Goal: Check status: Check status

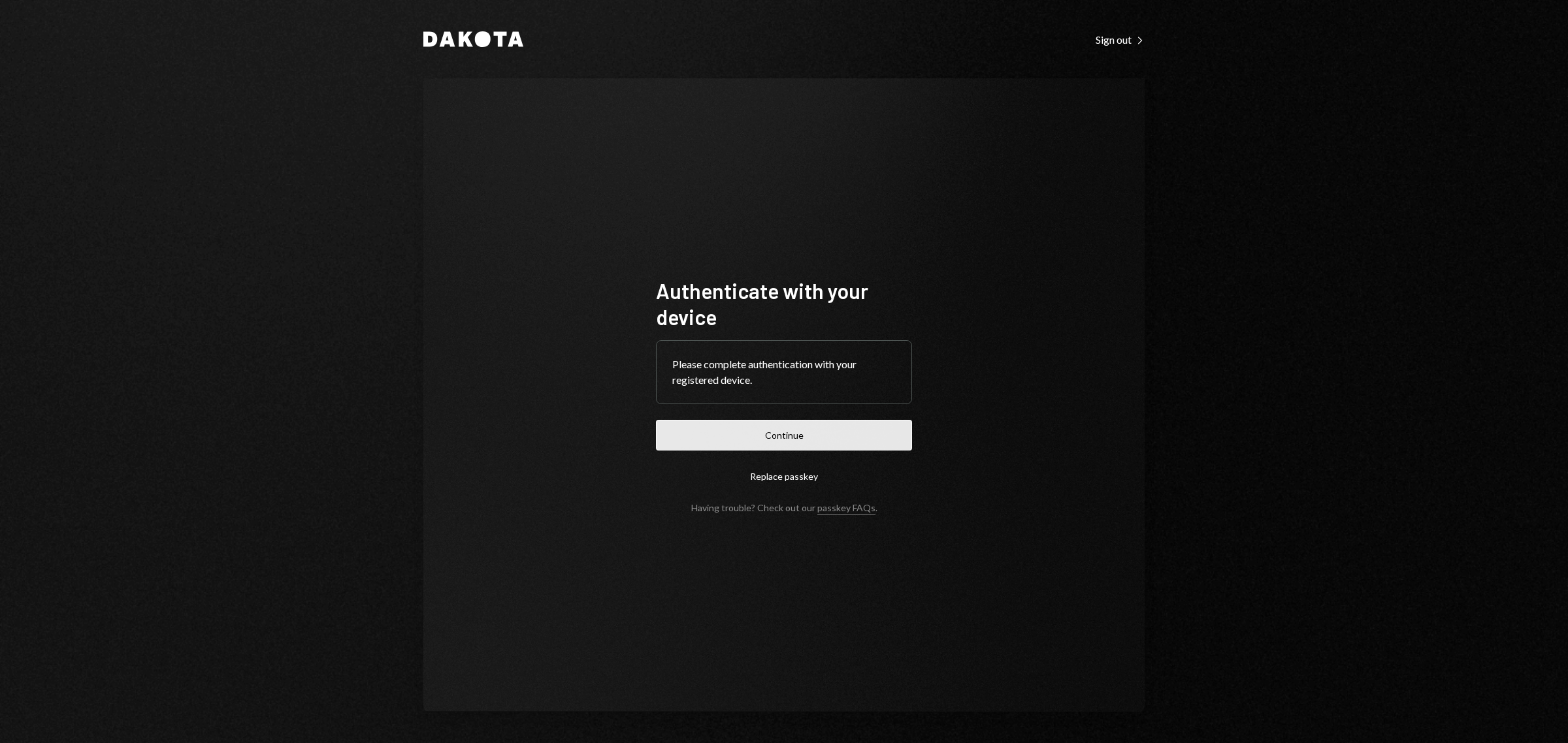
click at [768, 429] on button "Continue" at bounding box center [784, 435] width 256 height 31
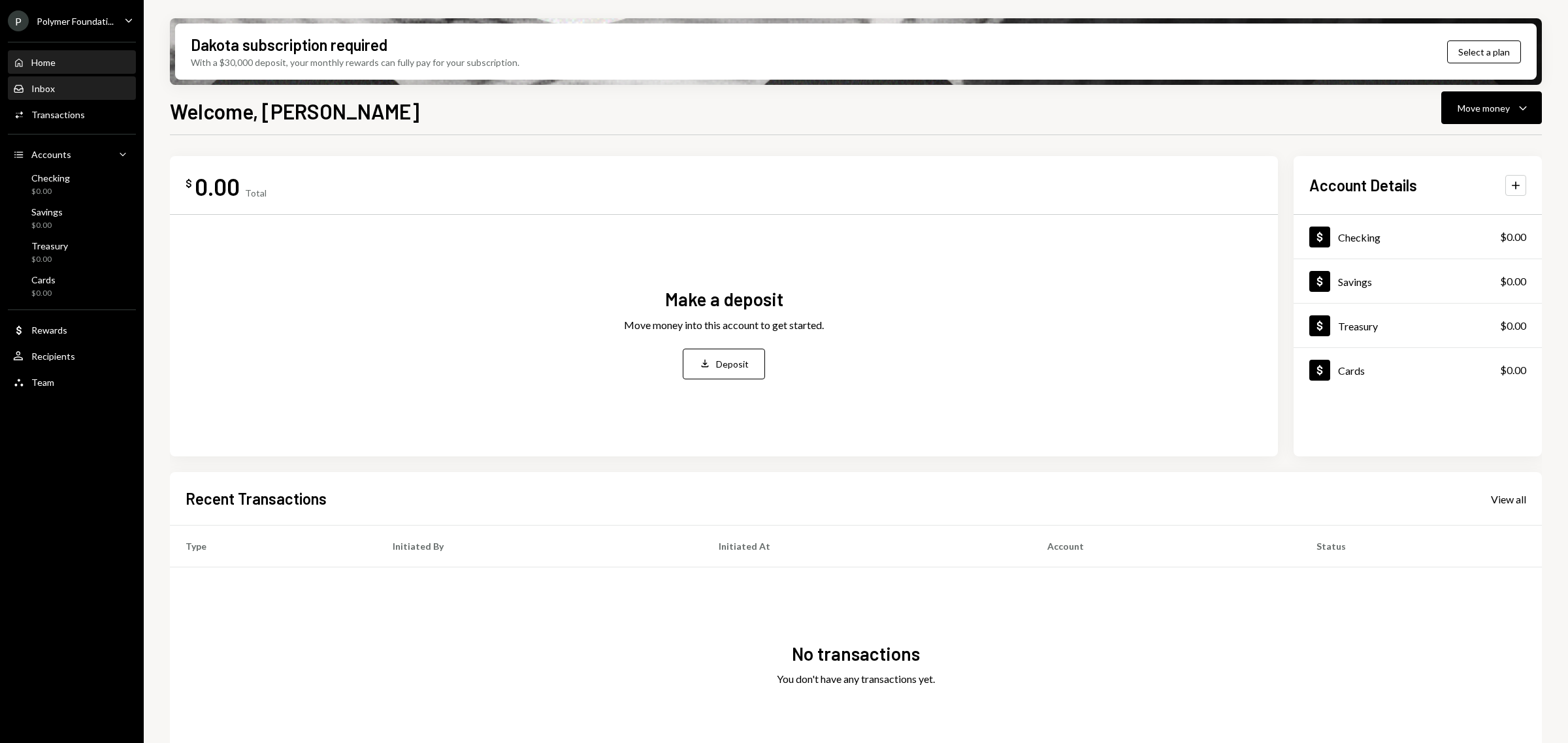
click at [62, 86] on div "Inbox Inbox" at bounding box center [72, 88] width 117 height 12
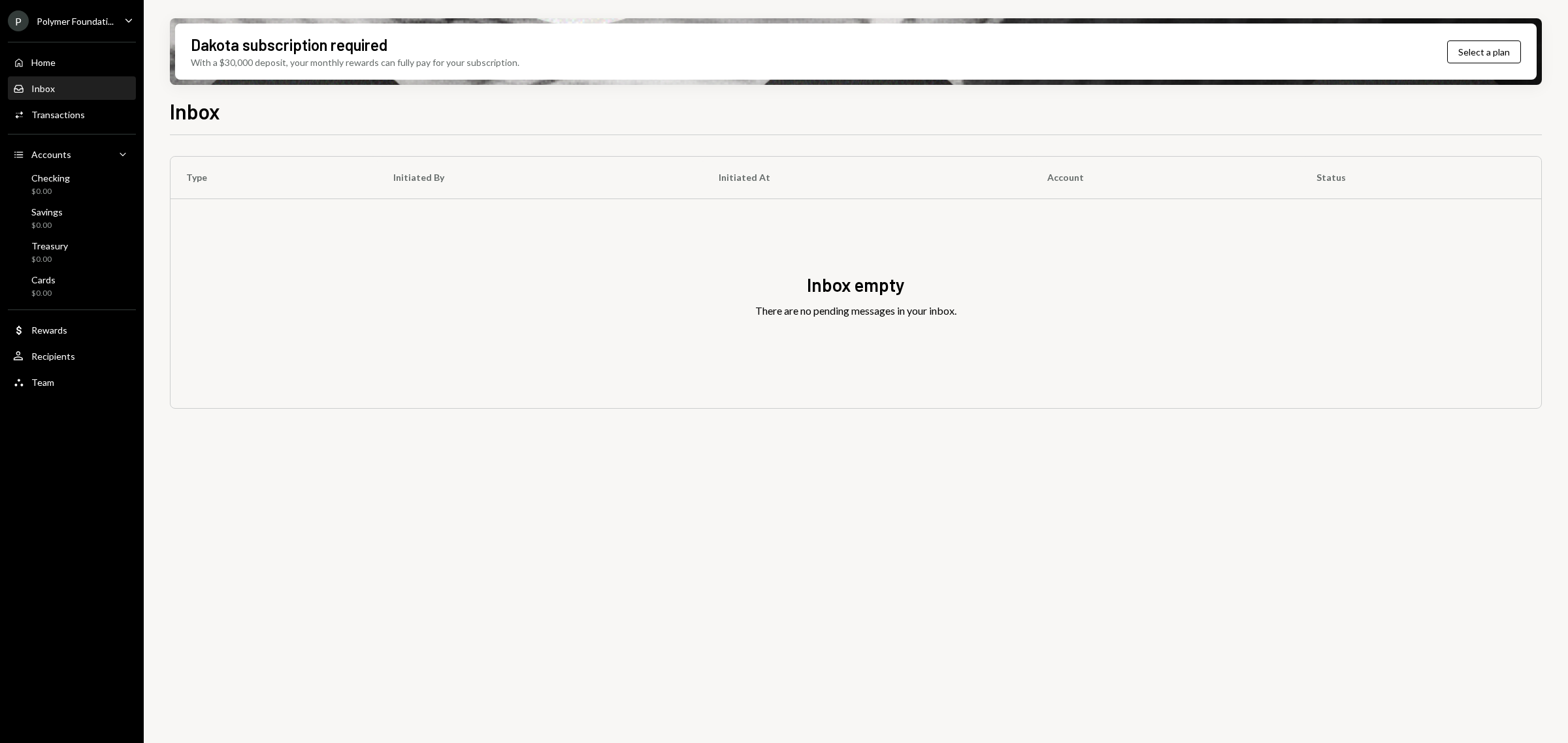
click at [87, 12] on div "P Polymer Foundati..." at bounding box center [61, 21] width 106 height 21
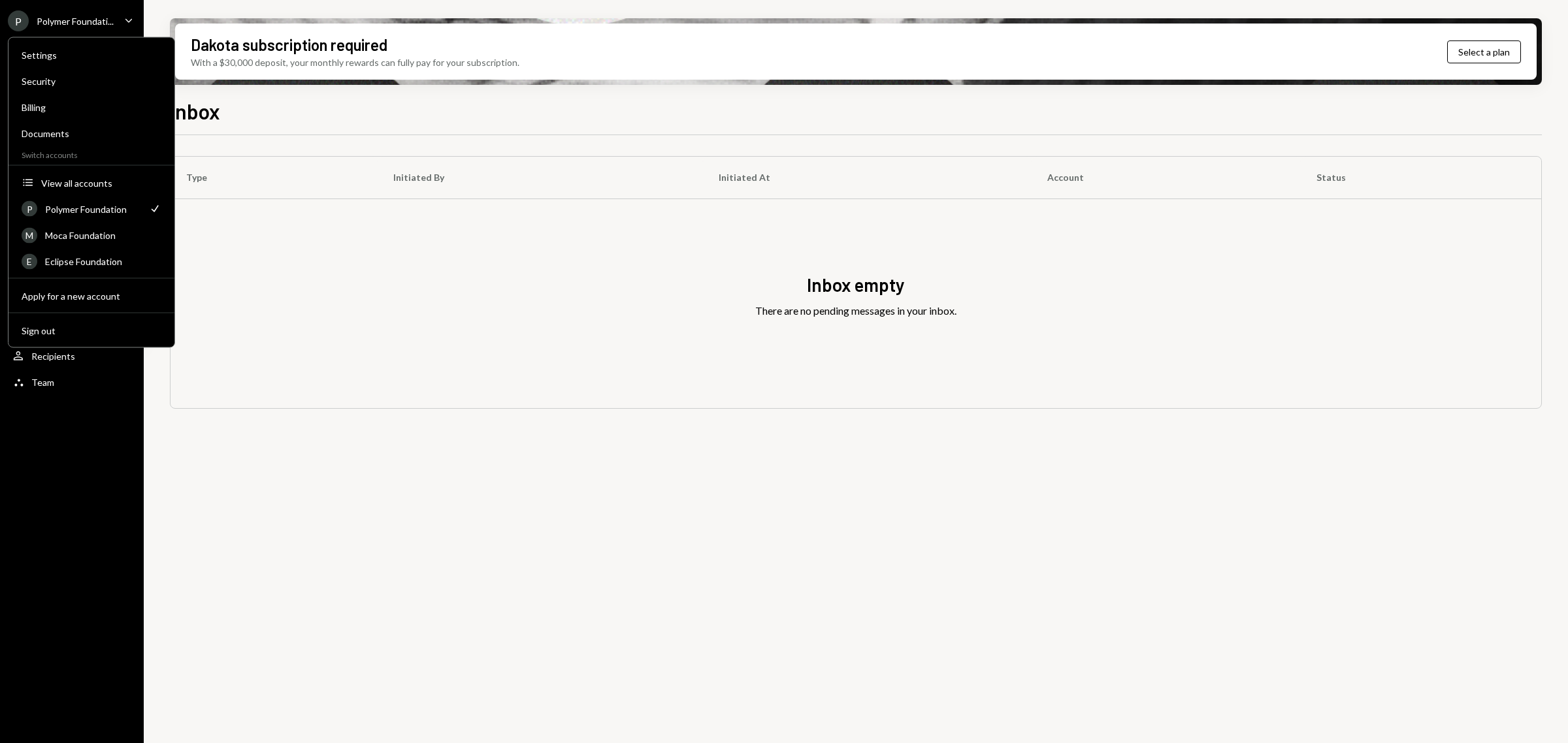
drag, startPoint x: 66, startPoint y: 299, endPoint x: 100, endPoint y: 199, distance: 105.6
click at [119, 212] on div "Settings Security Billing Documents Switch accounts Accounts View all accounts …" at bounding box center [91, 192] width 167 height 310
click at [83, 187] on button "Accounts View all accounts" at bounding box center [91, 184] width 156 height 23
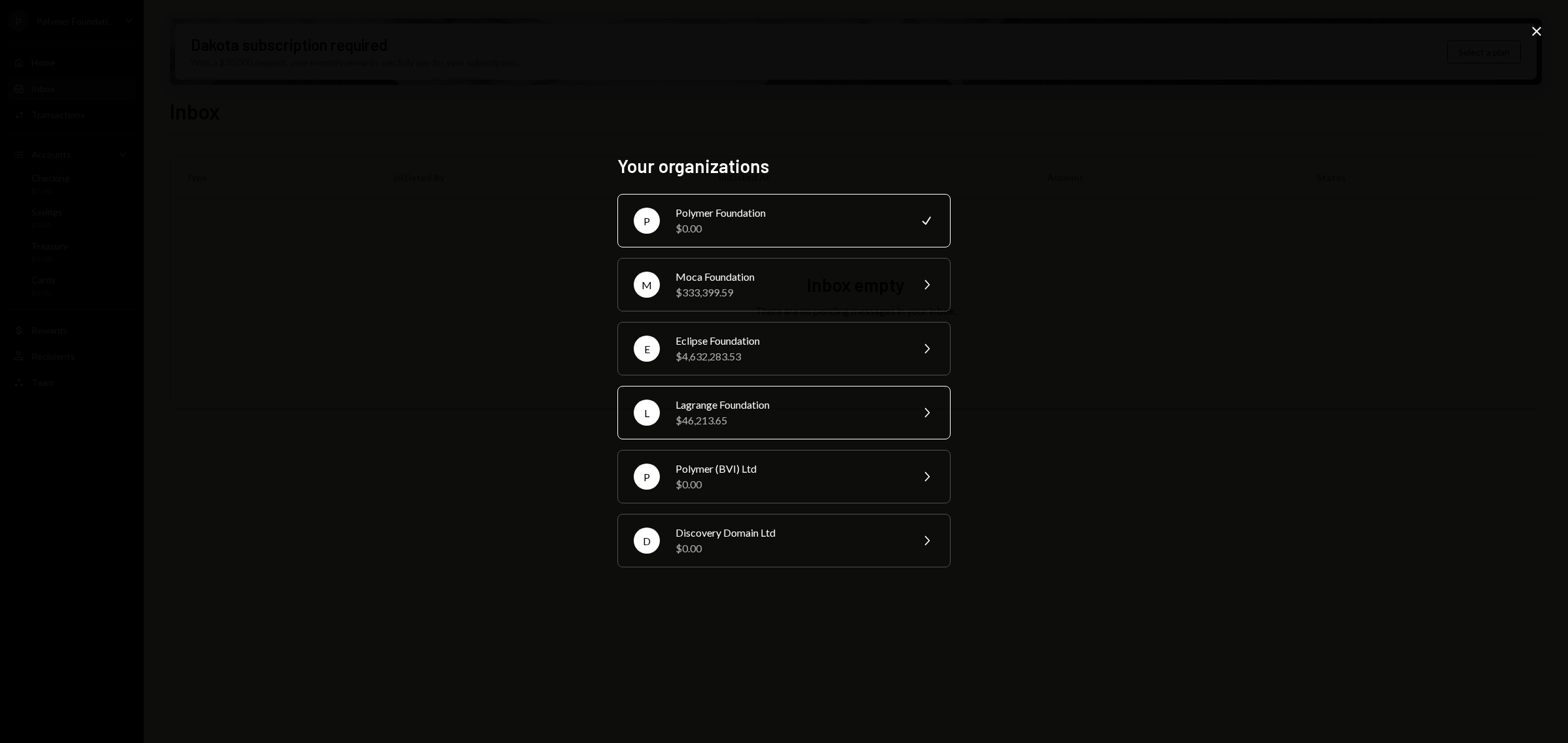
click at [742, 412] on div "$46,213.65" at bounding box center [789, 420] width 227 height 15
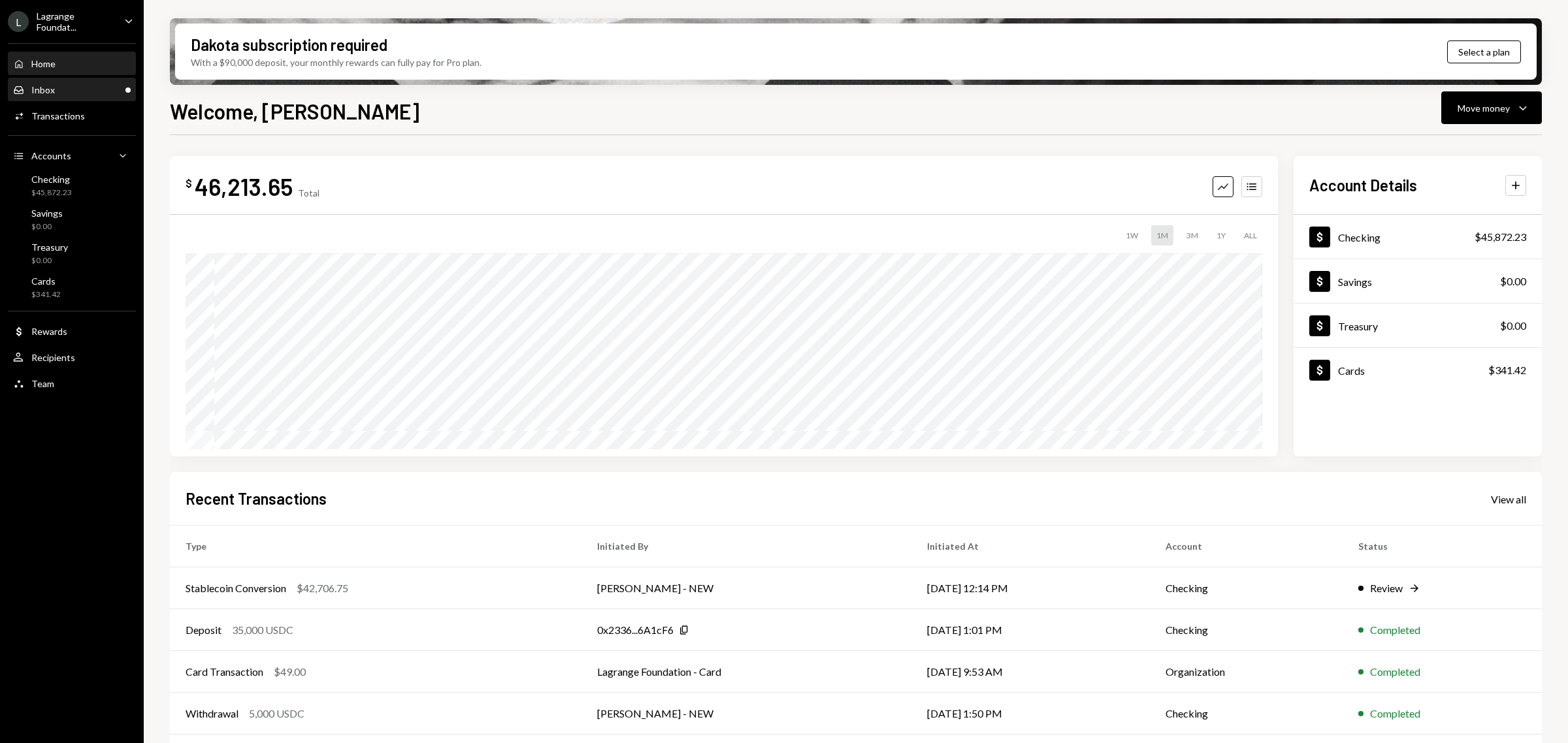
click at [60, 89] on div "Inbox Inbox" at bounding box center [72, 90] width 117 height 12
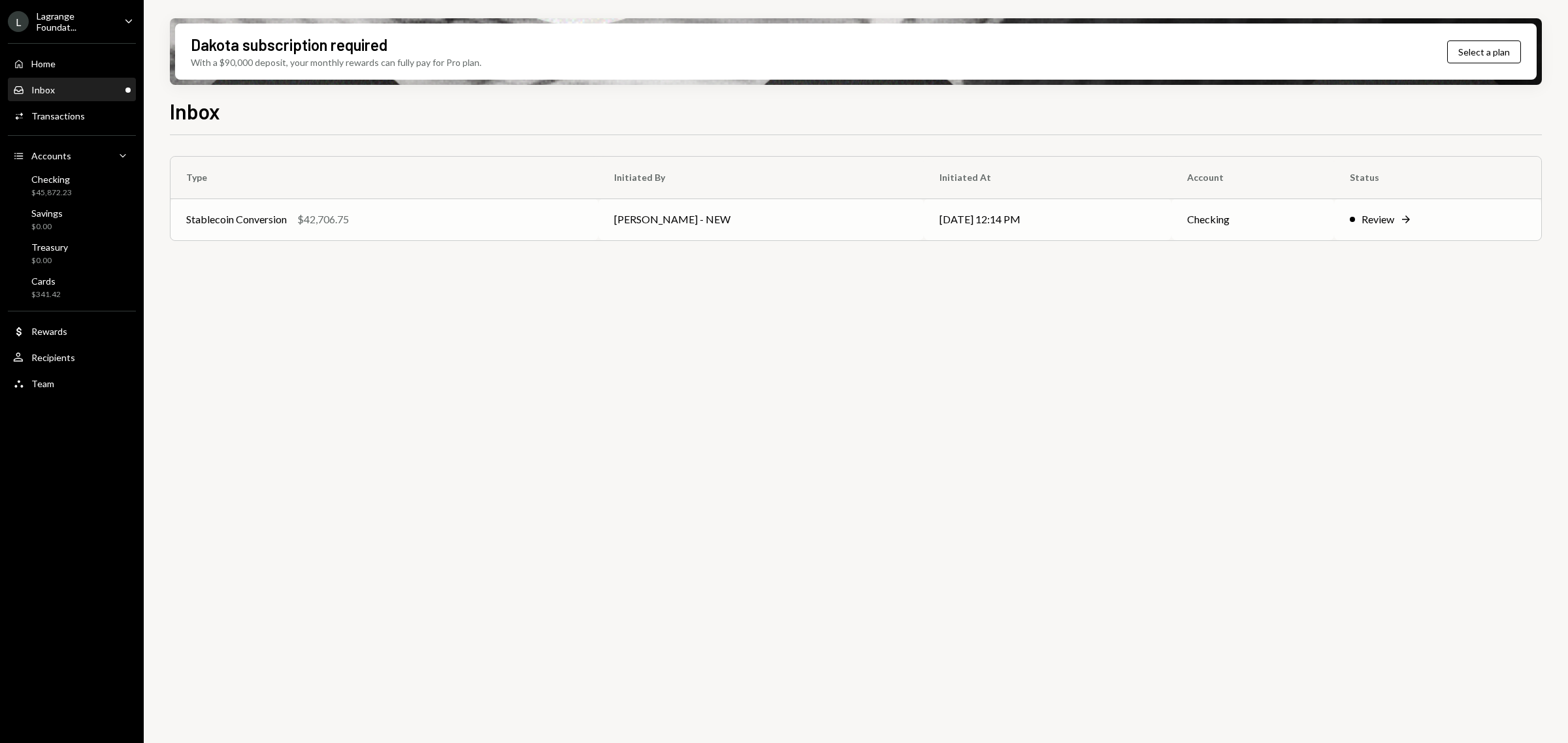
click at [275, 223] on div "Stablecoin Conversion" at bounding box center [236, 219] width 101 height 15
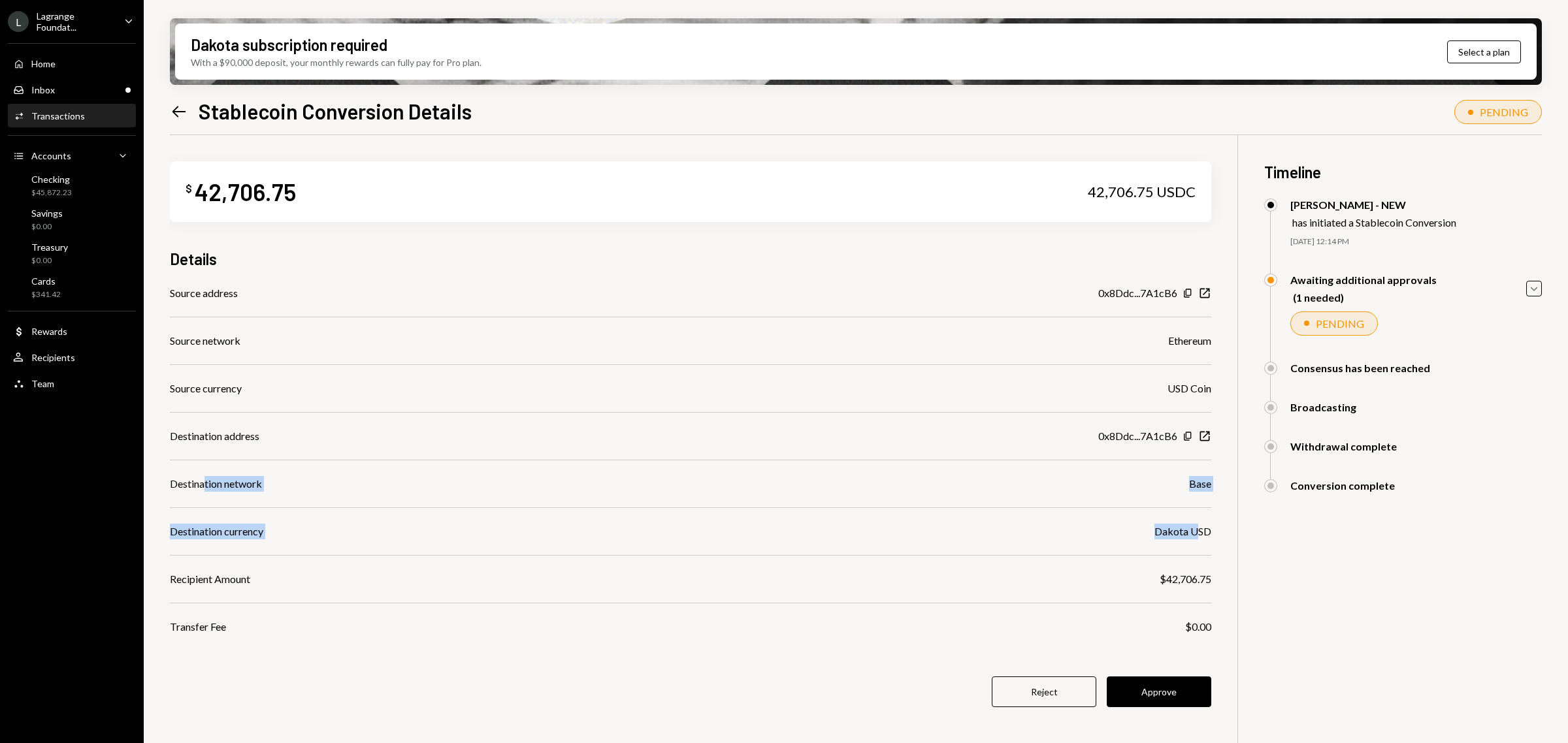
drag, startPoint x: 203, startPoint y: 483, endPoint x: 1199, endPoint y: 532, distance: 997.2
click at [1199, 532] on div "Source address 0x8Ddc...7A1cB6 Copy New Window Source network Ethereum Source c…" at bounding box center [690, 460] width 1041 height 350
click at [829, 535] on div "Destination currency Dakota USD" at bounding box center [690, 532] width 1041 height 15
drag, startPoint x: 183, startPoint y: 580, endPoint x: 1196, endPoint y: 576, distance: 1013.0
click at [1196, 576] on div "Recipient Amount $42,706.75" at bounding box center [690, 580] width 1041 height 15
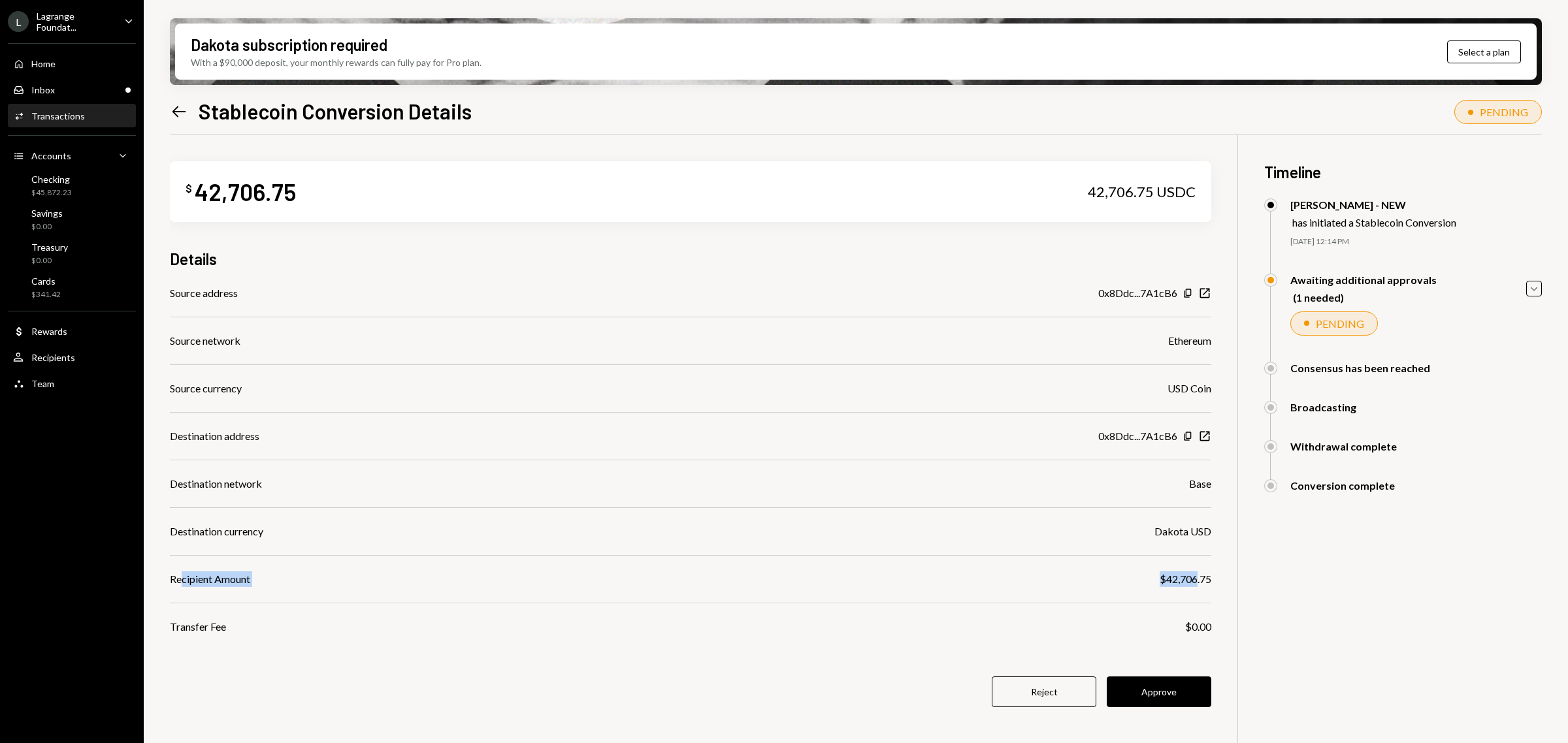
click at [179, 109] on icon "Left Arrow" at bounding box center [179, 111] width 18 height 18
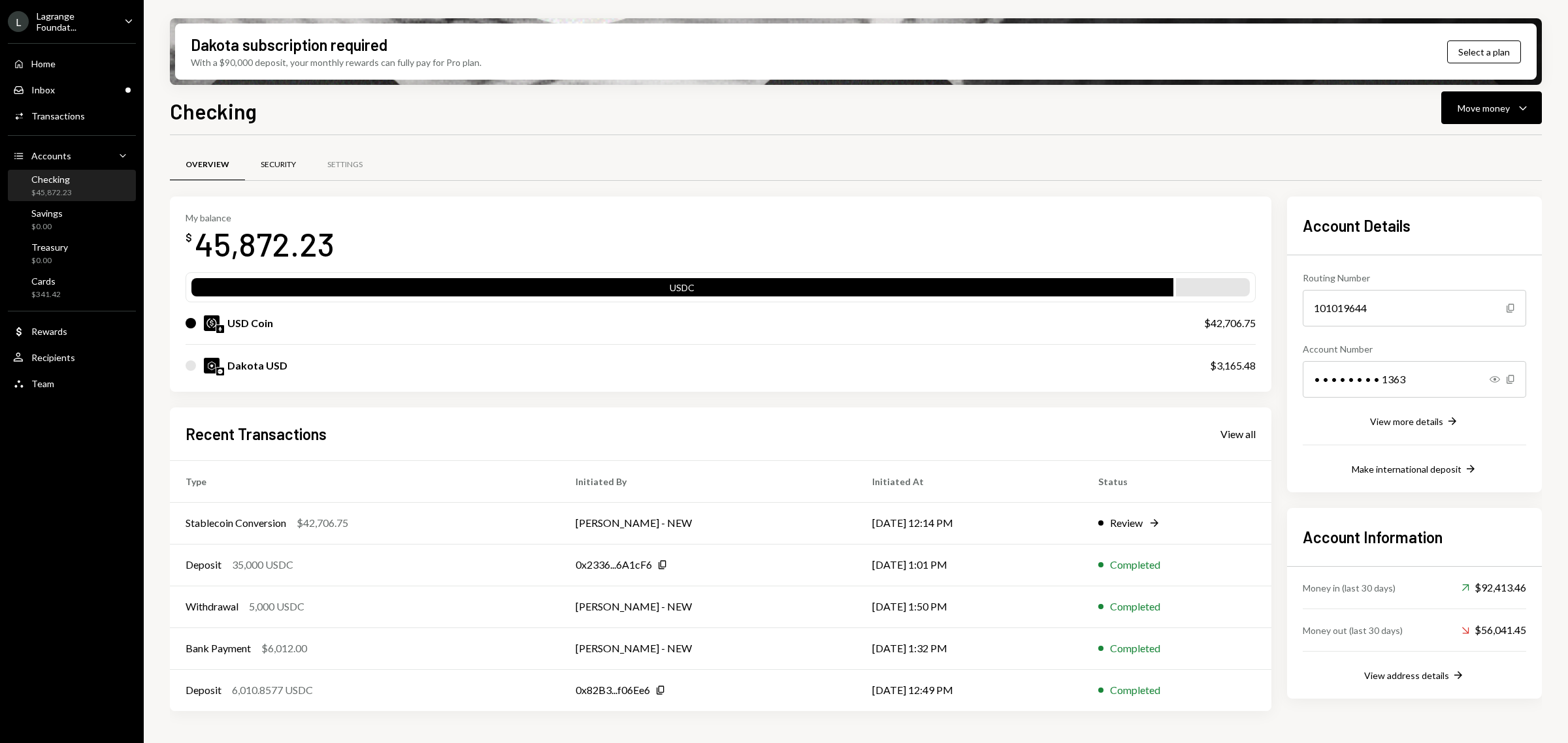
click at [275, 166] on div "Security" at bounding box center [278, 165] width 36 height 12
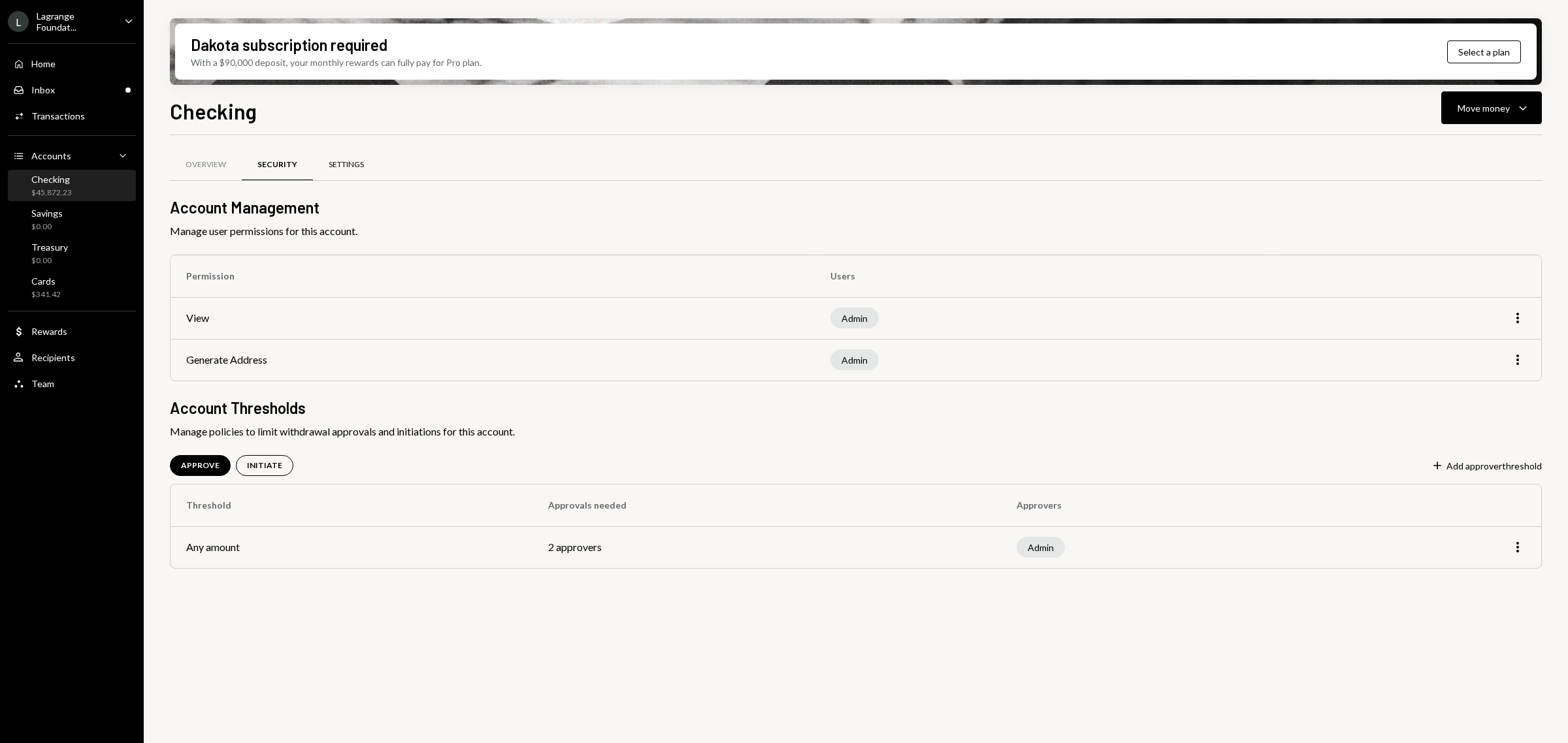
click at [361, 164] on div "Settings" at bounding box center [346, 165] width 36 height 12
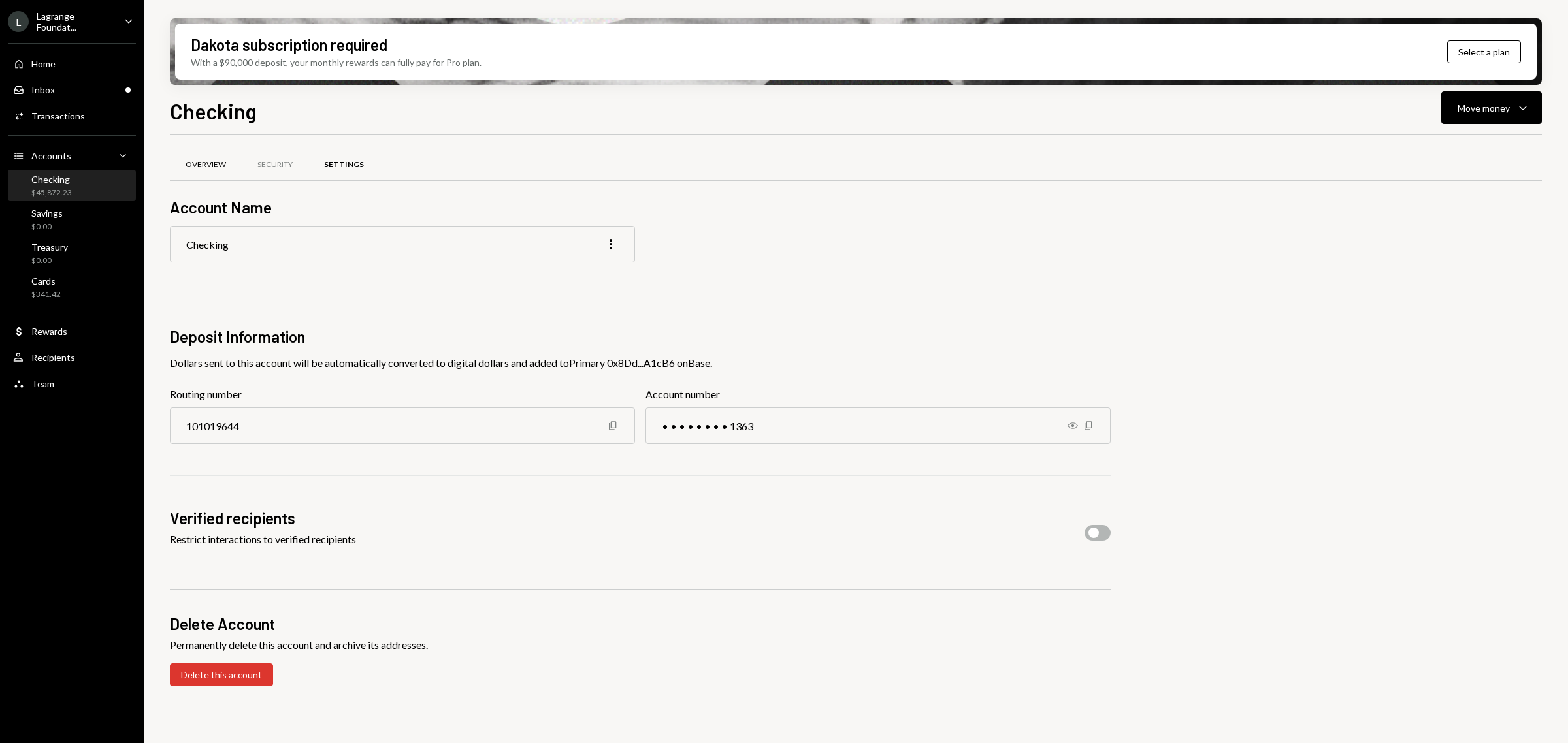
click at [207, 162] on div "Overview" at bounding box center [206, 165] width 40 height 12
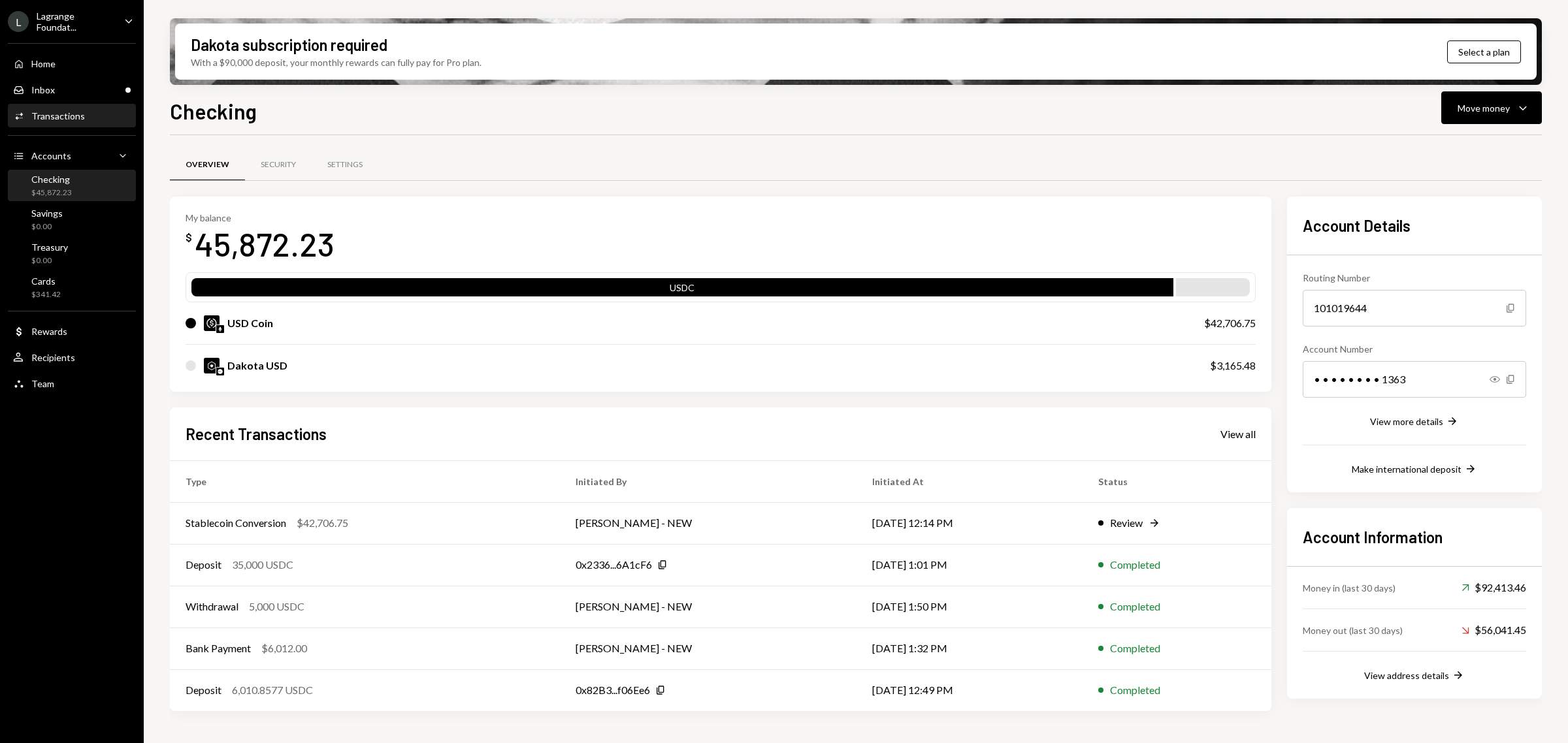
click at [59, 115] on div "Transactions" at bounding box center [59, 116] width 54 height 12
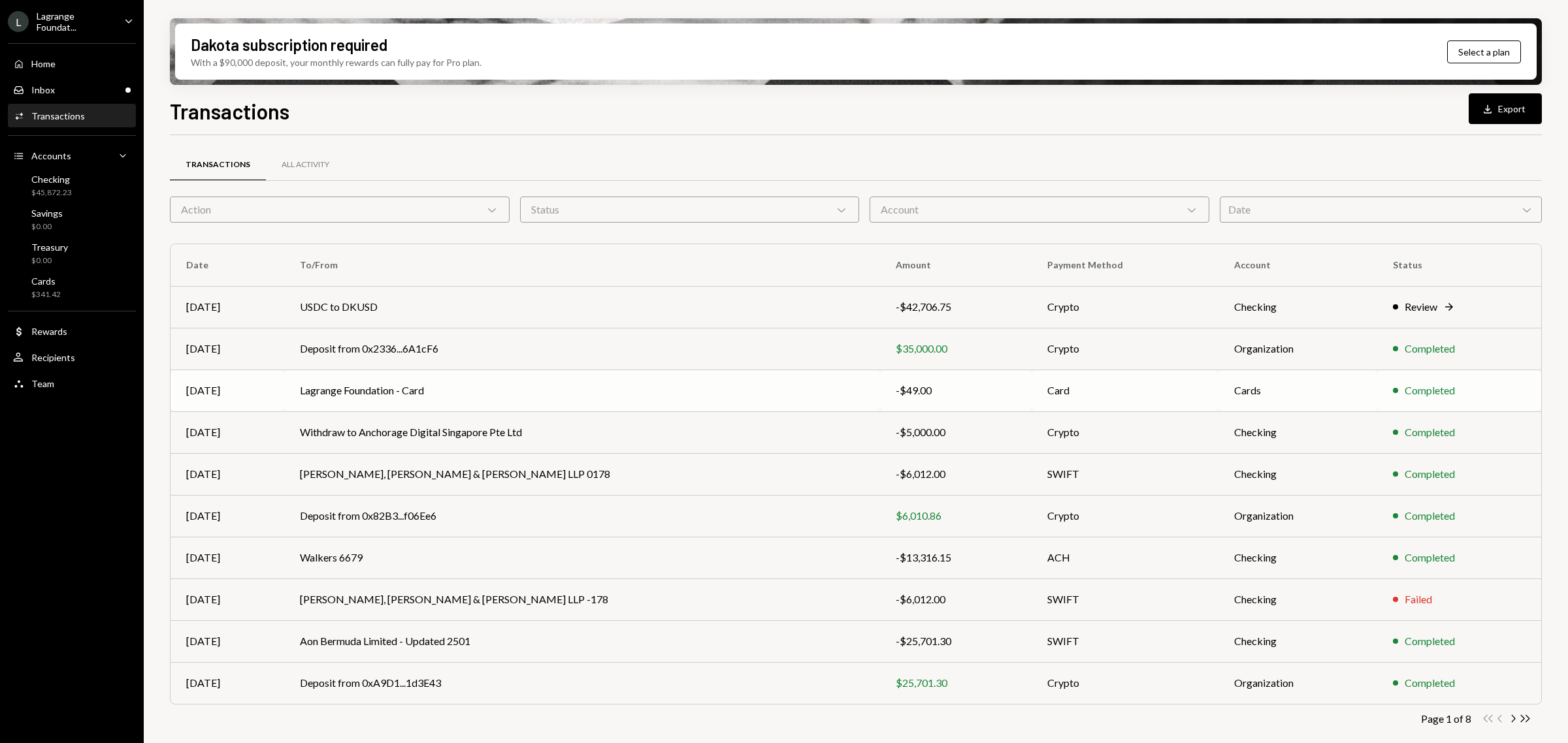
click at [385, 384] on td "Lagrange Foundation - Card" at bounding box center [583, 390] width 596 height 41
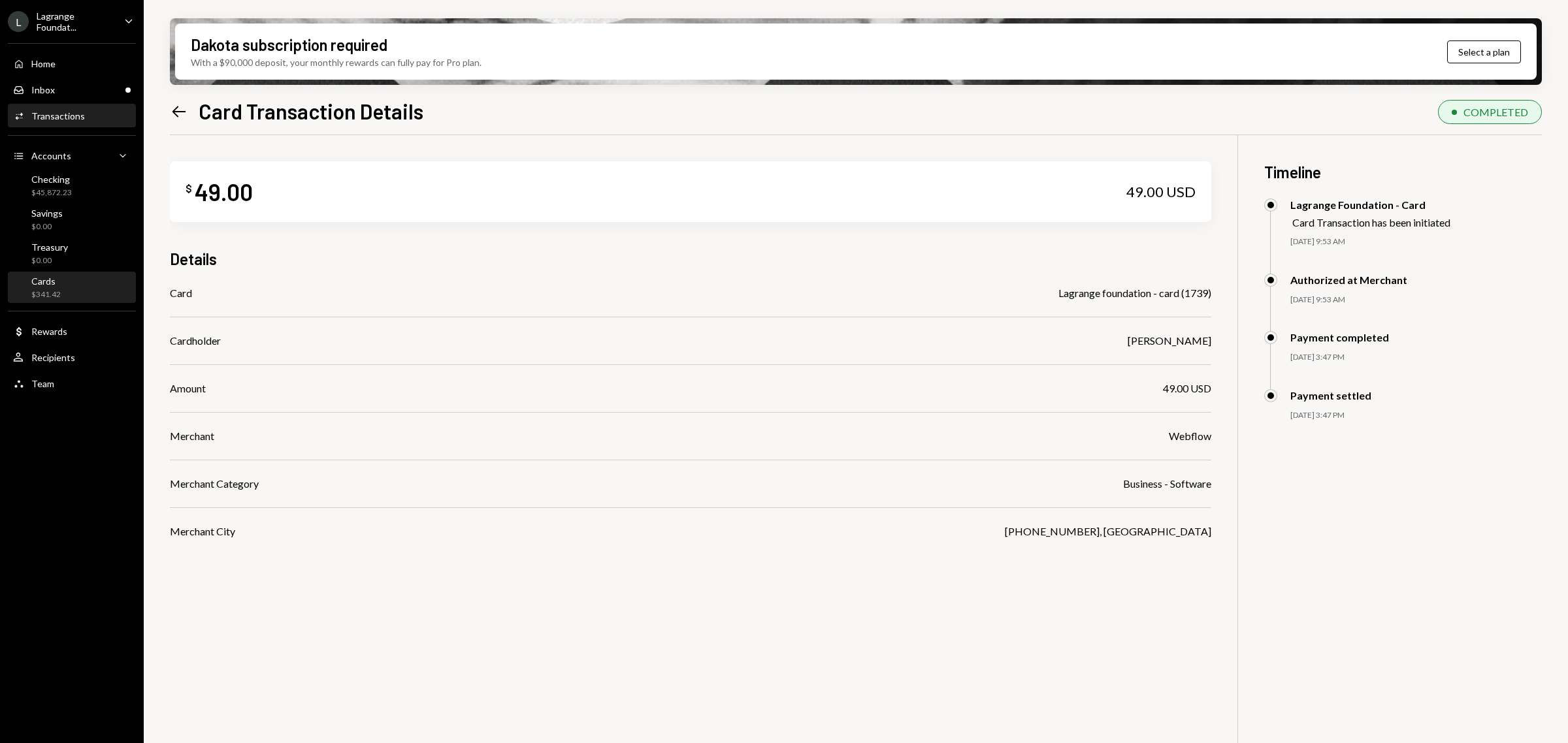
click at [74, 286] on div "Cards $341.42" at bounding box center [72, 288] width 117 height 25
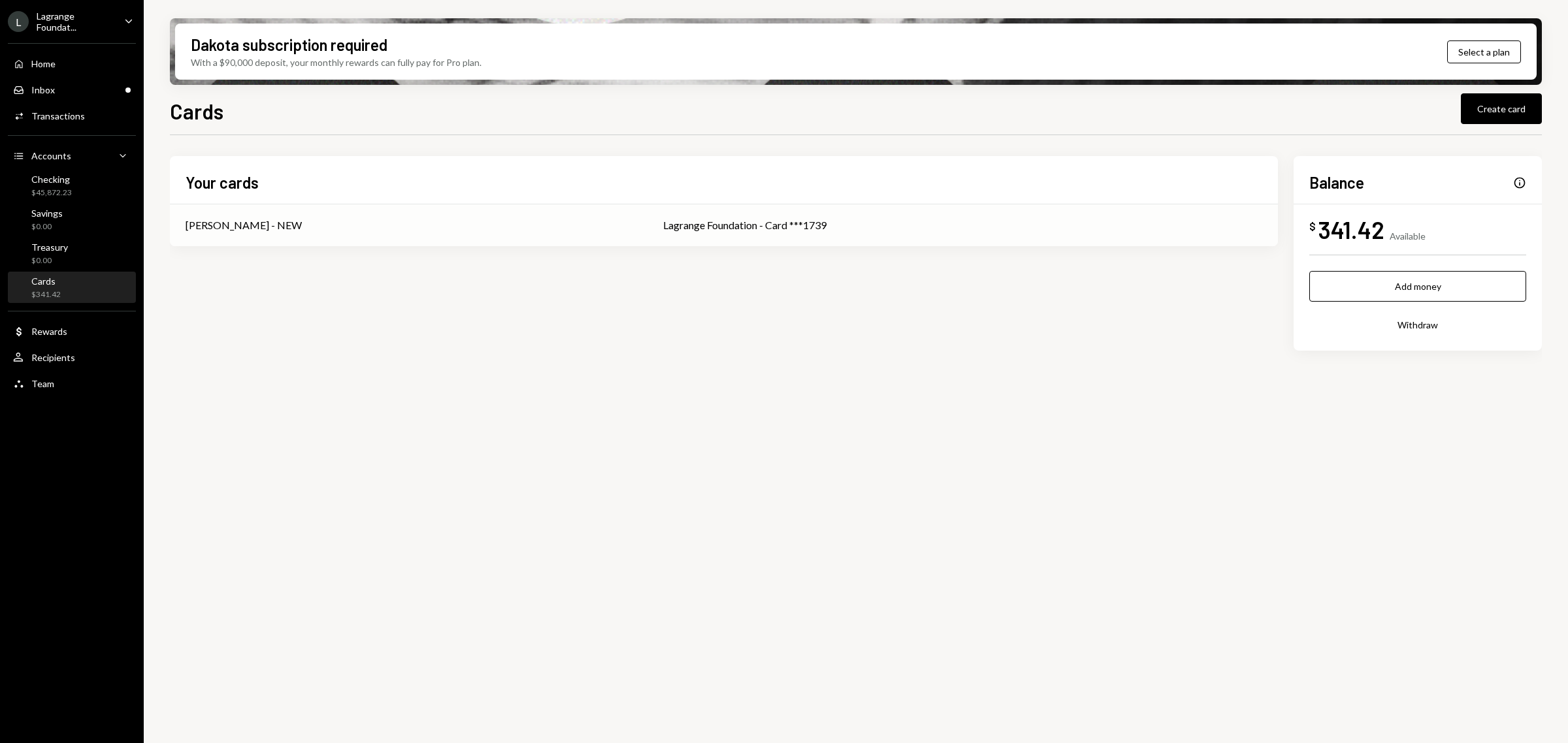
click at [373, 227] on div "George Norris - NEW" at bounding box center [409, 225] width 446 height 15
click at [36, 328] on div "Rewards" at bounding box center [49, 332] width 36 height 12
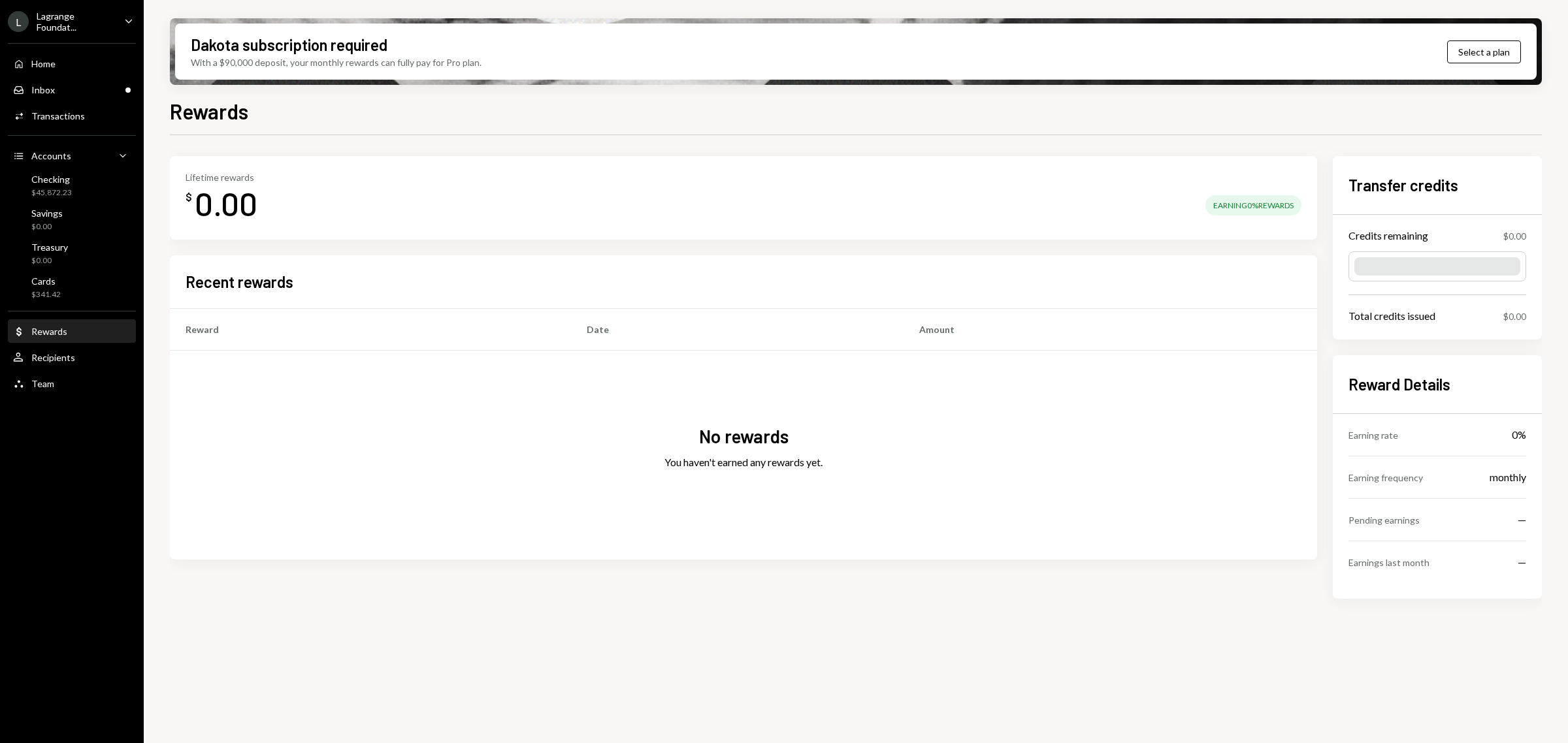
click at [546, 629] on div "Lifetime rewards $ 0.00 Earning 0% Rewards Recent rewards Reward Date Amount No…" at bounding box center [856, 398] width 1372 height 484
click at [53, 189] on div "$45,872.23" at bounding box center [52, 193] width 40 height 12
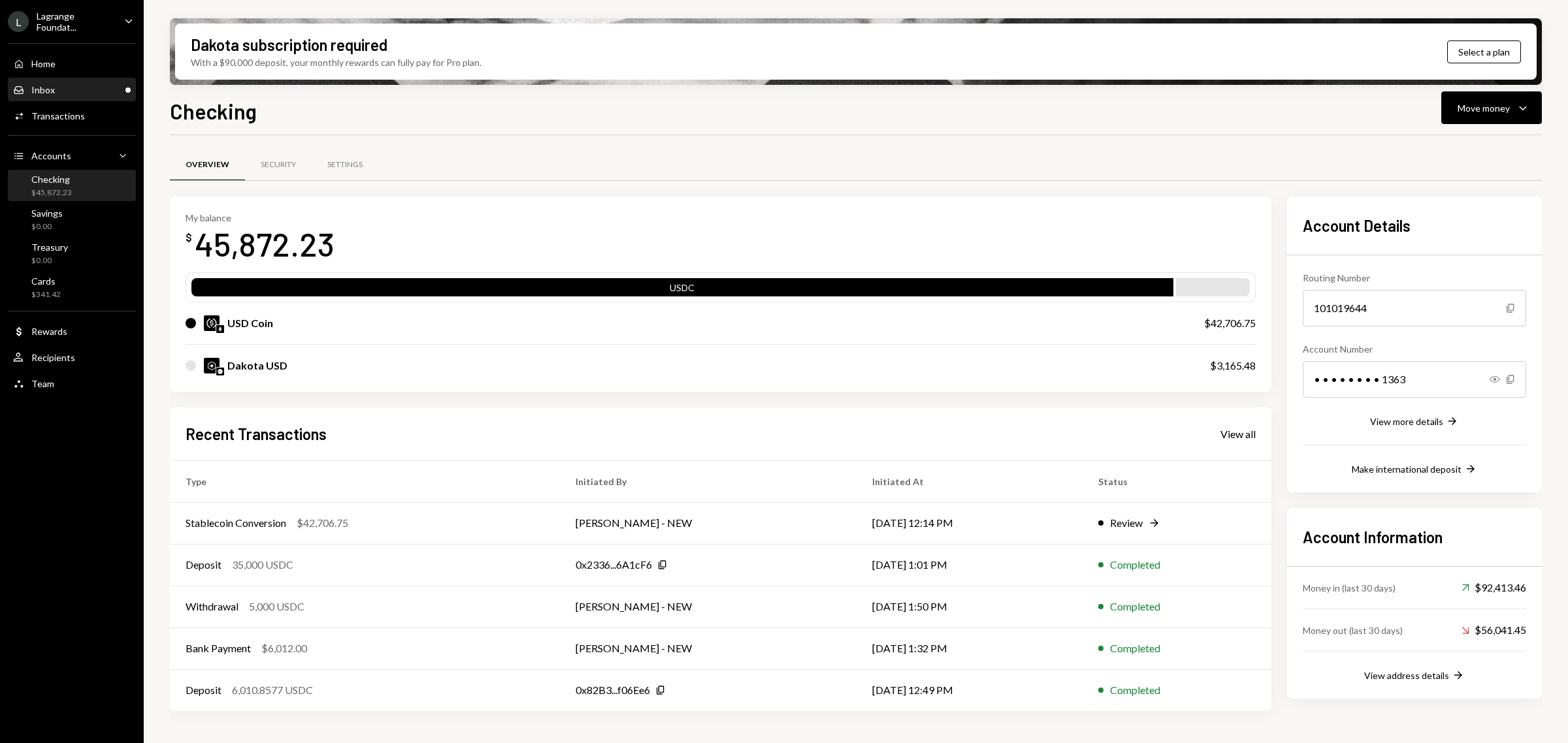
click at [83, 87] on div "Inbox Inbox" at bounding box center [72, 90] width 117 height 12
click at [93, 86] on div "Inbox Inbox" at bounding box center [72, 90] width 117 height 12
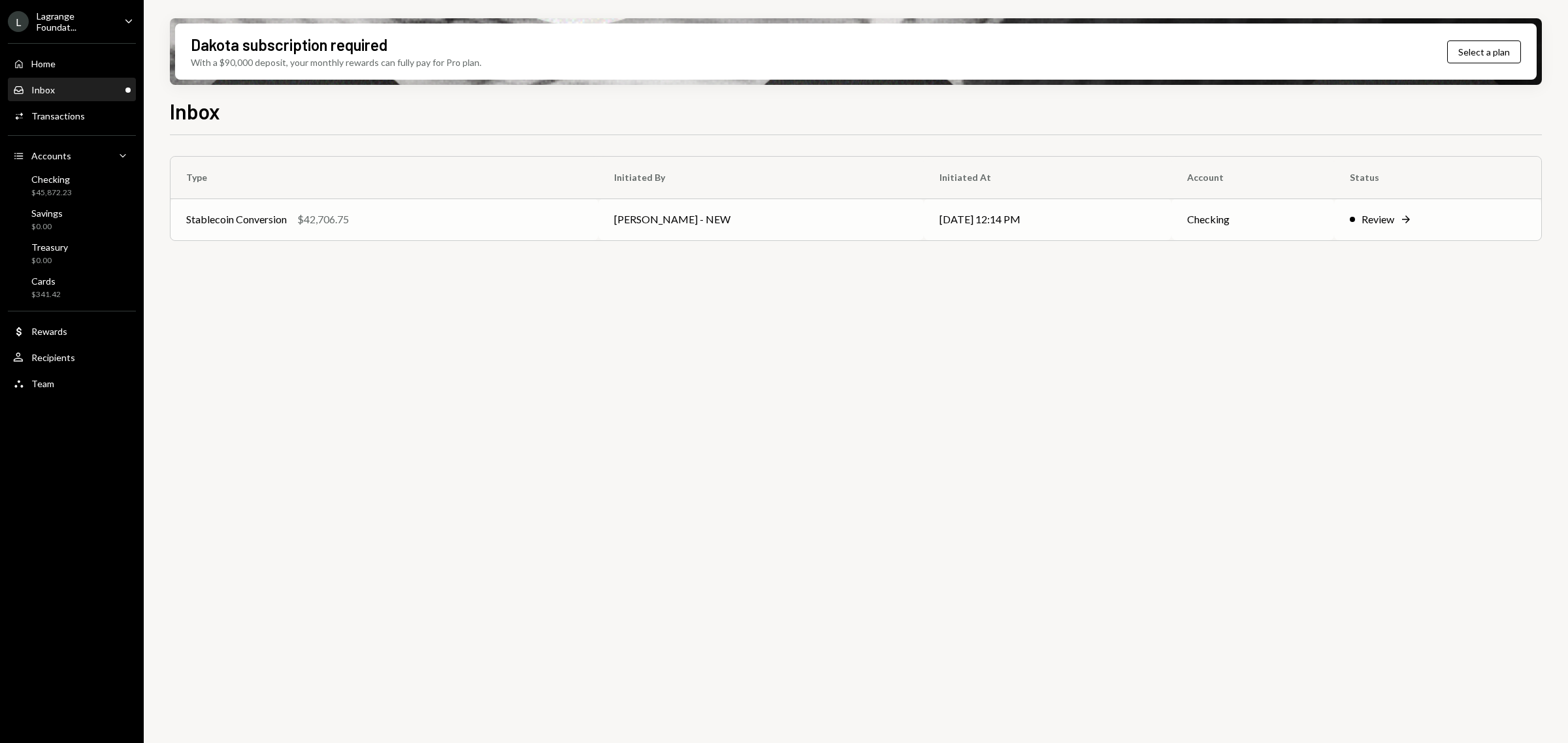
click at [369, 224] on div "Stablecoin Conversion $42,706.75" at bounding box center [385, 219] width 396 height 15
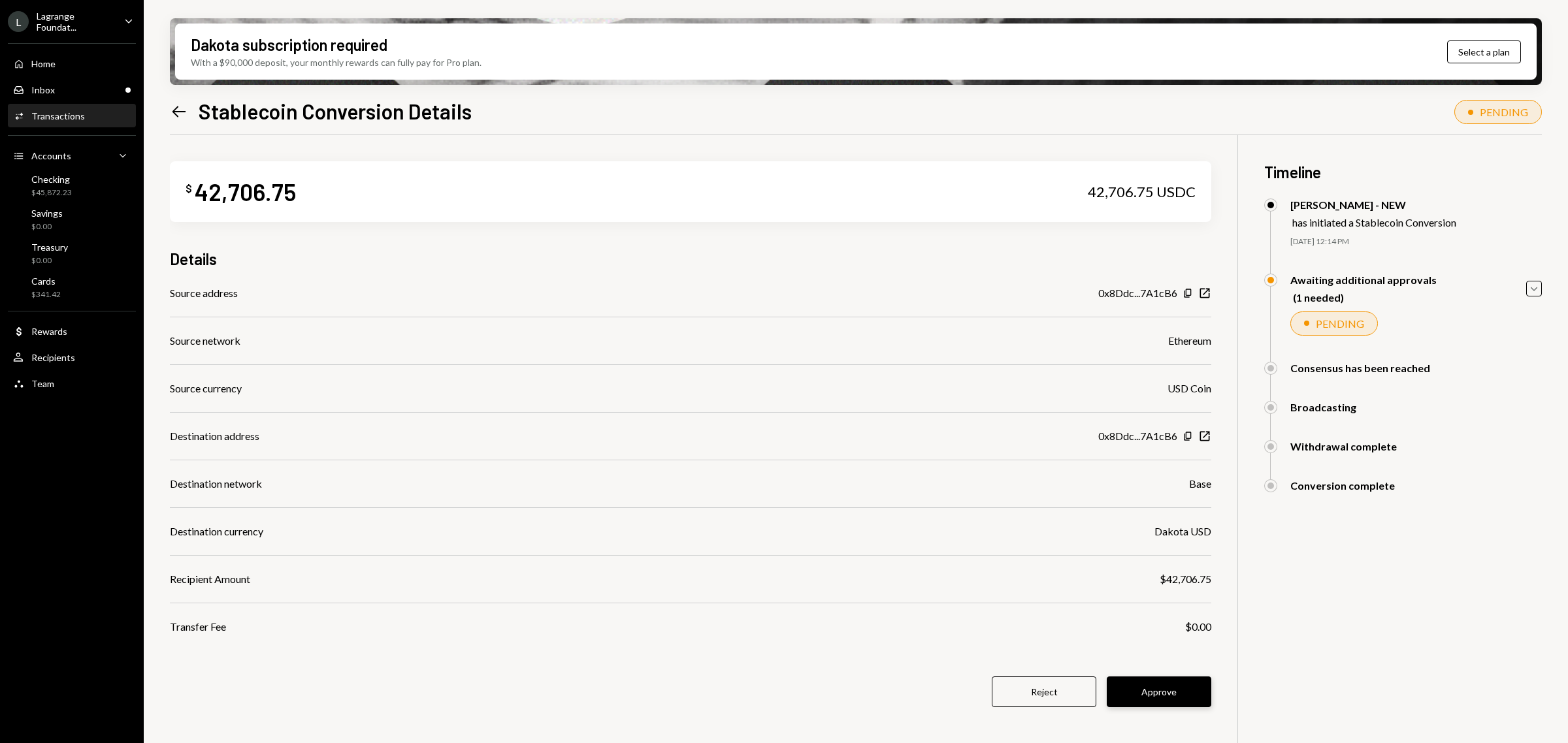
click at [1178, 694] on button "Approve" at bounding box center [1158, 692] width 105 height 31
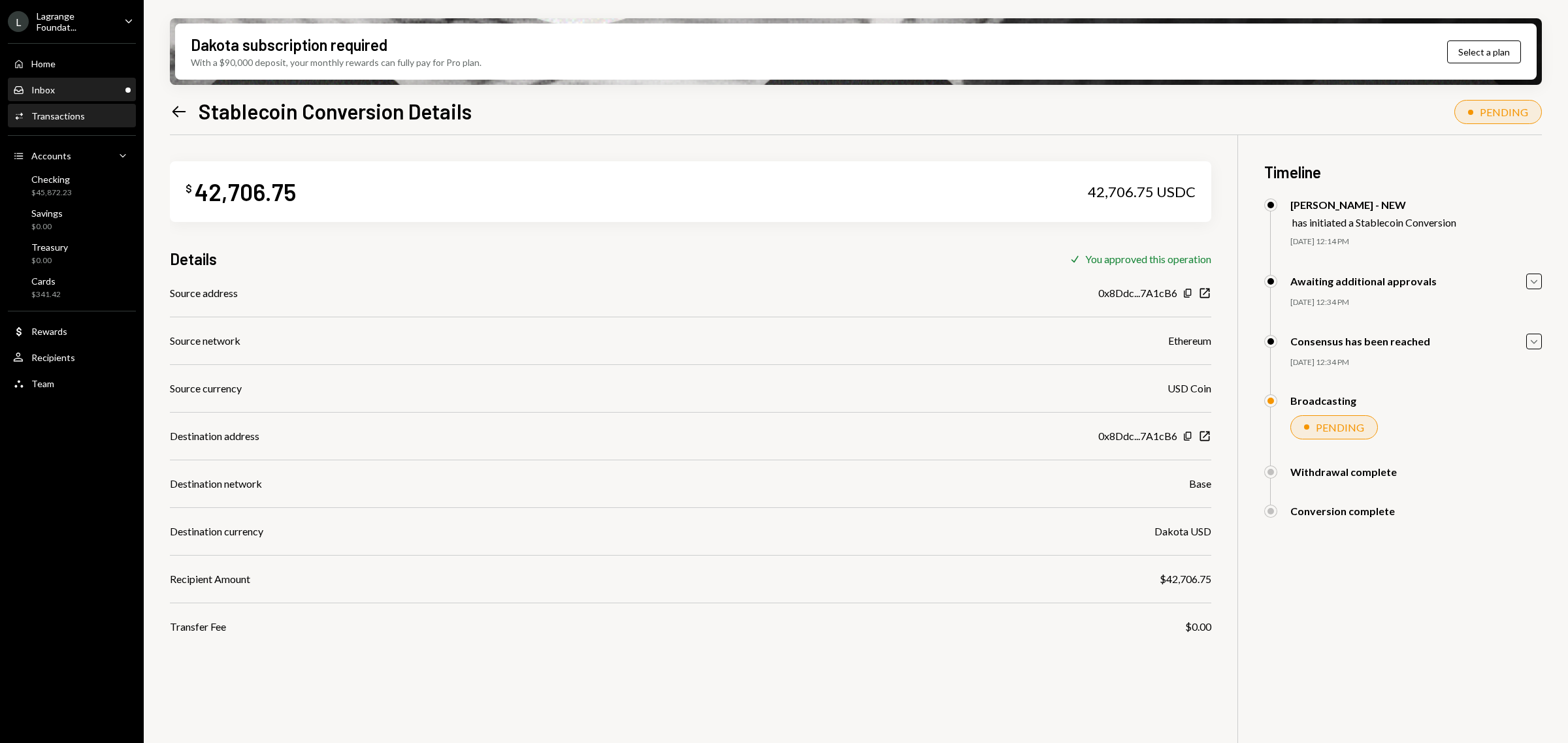
click at [90, 88] on div "Inbox Inbox" at bounding box center [72, 90] width 117 height 12
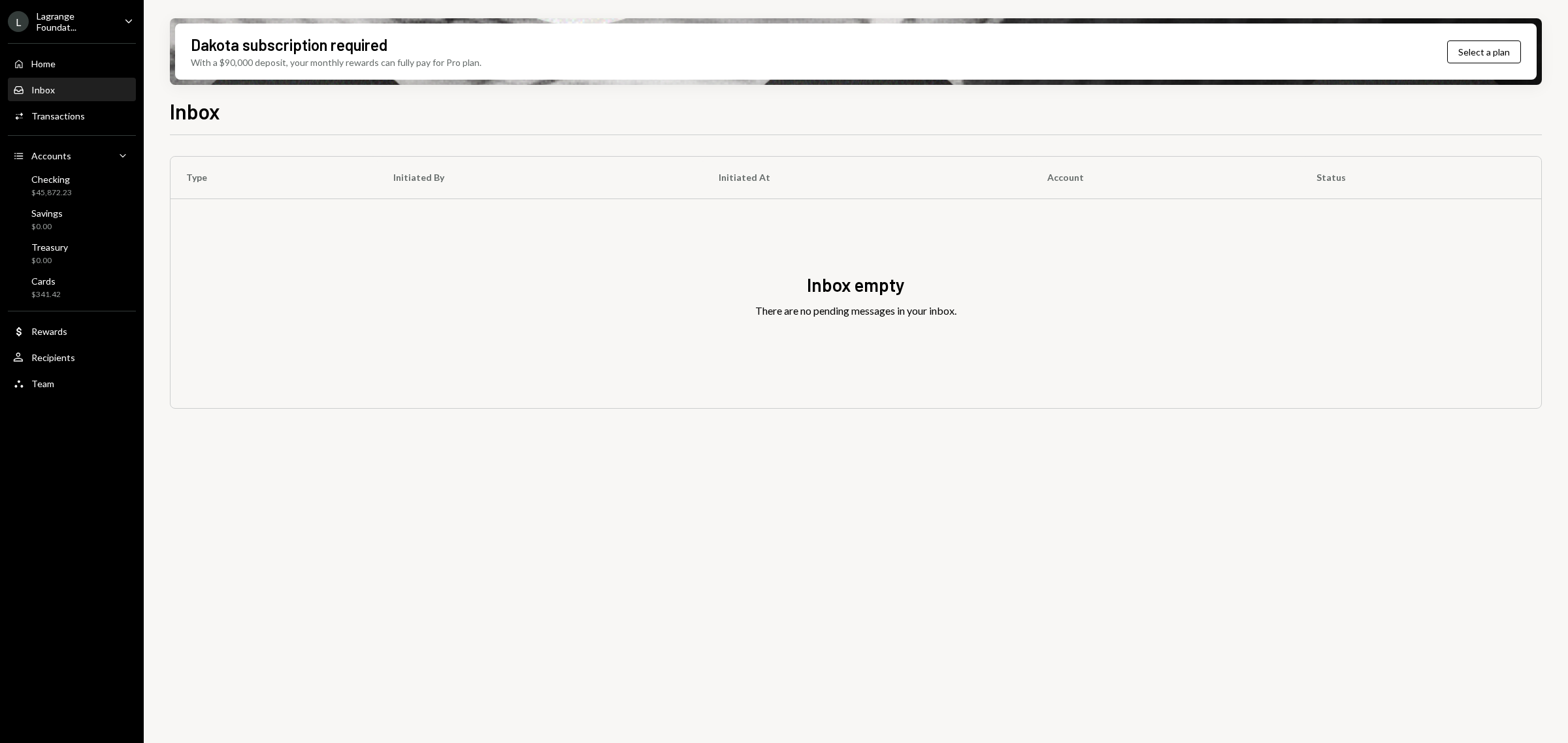
click at [77, 19] on div "Lagrange Foundat..." at bounding box center [75, 21] width 77 height 22
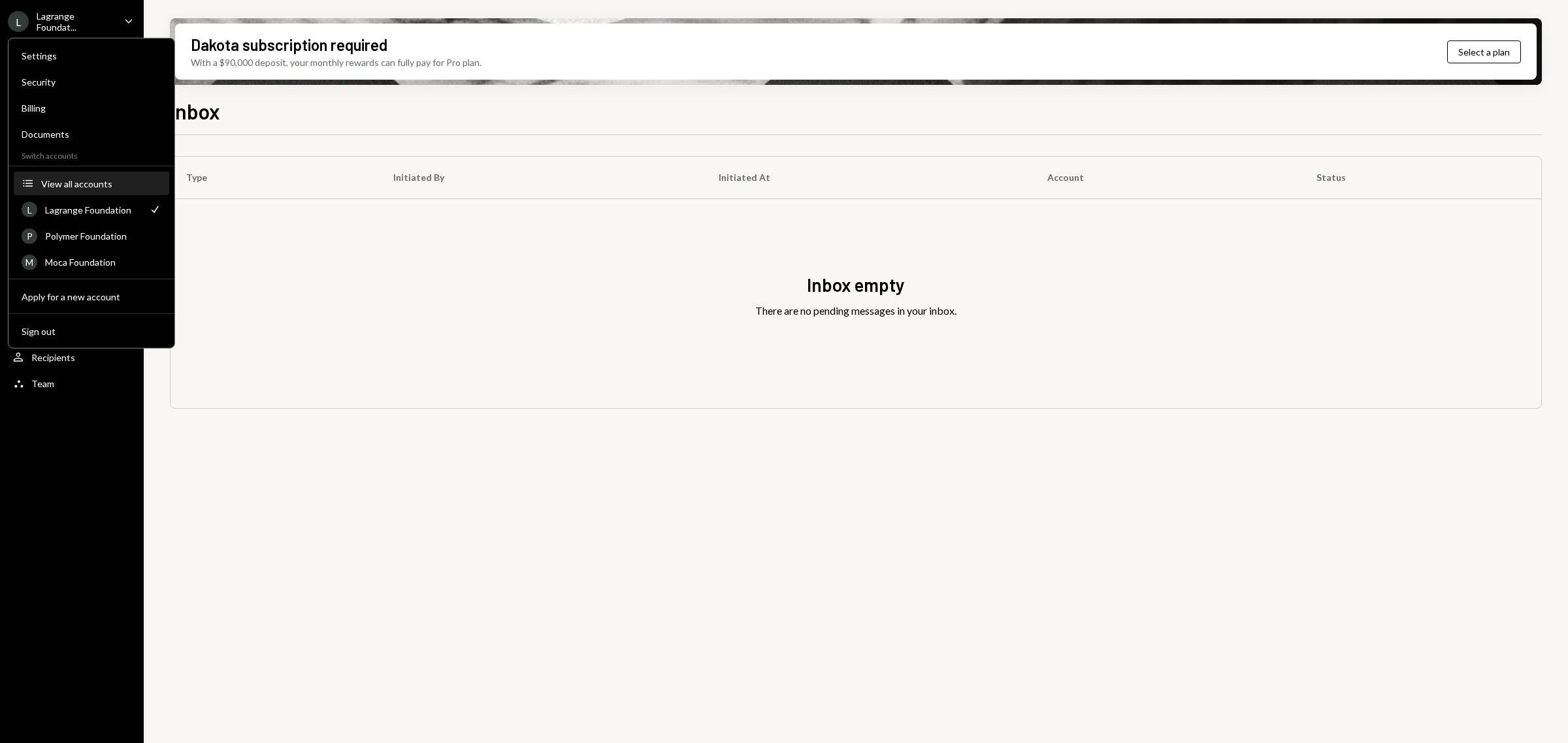
click at [53, 182] on div "View all accounts" at bounding box center [101, 184] width 120 height 12
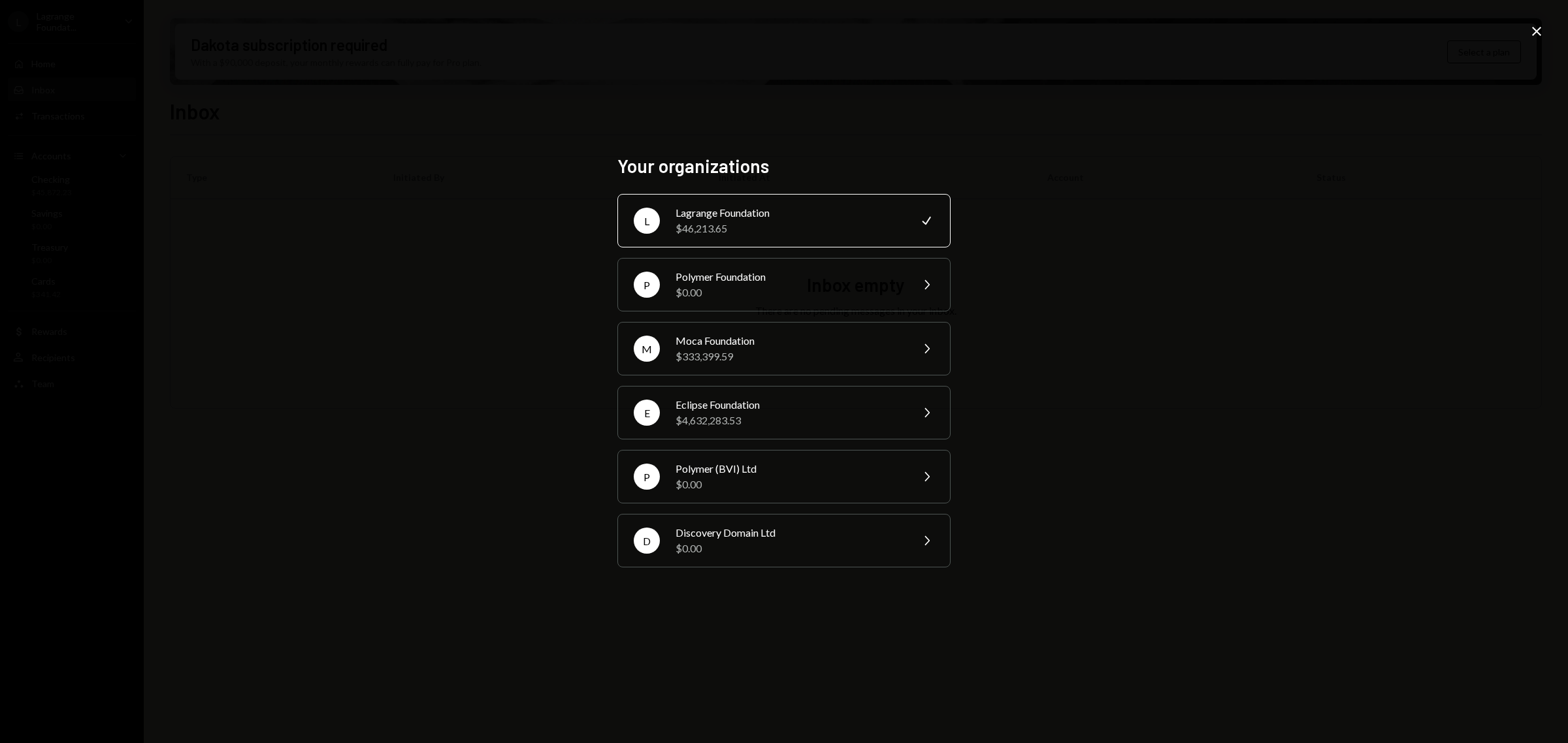
drag, startPoint x: 751, startPoint y: 290, endPoint x: 1008, endPoint y: 285, distance: 257.0
click at [1005, 285] on div "Your organizations L Lagrange Foundation $46,213.65 Check P Polymer Foundation …" at bounding box center [784, 371] width 1568 height 743
click at [771, 419] on div "$4,632,283.53" at bounding box center [789, 420] width 227 height 15
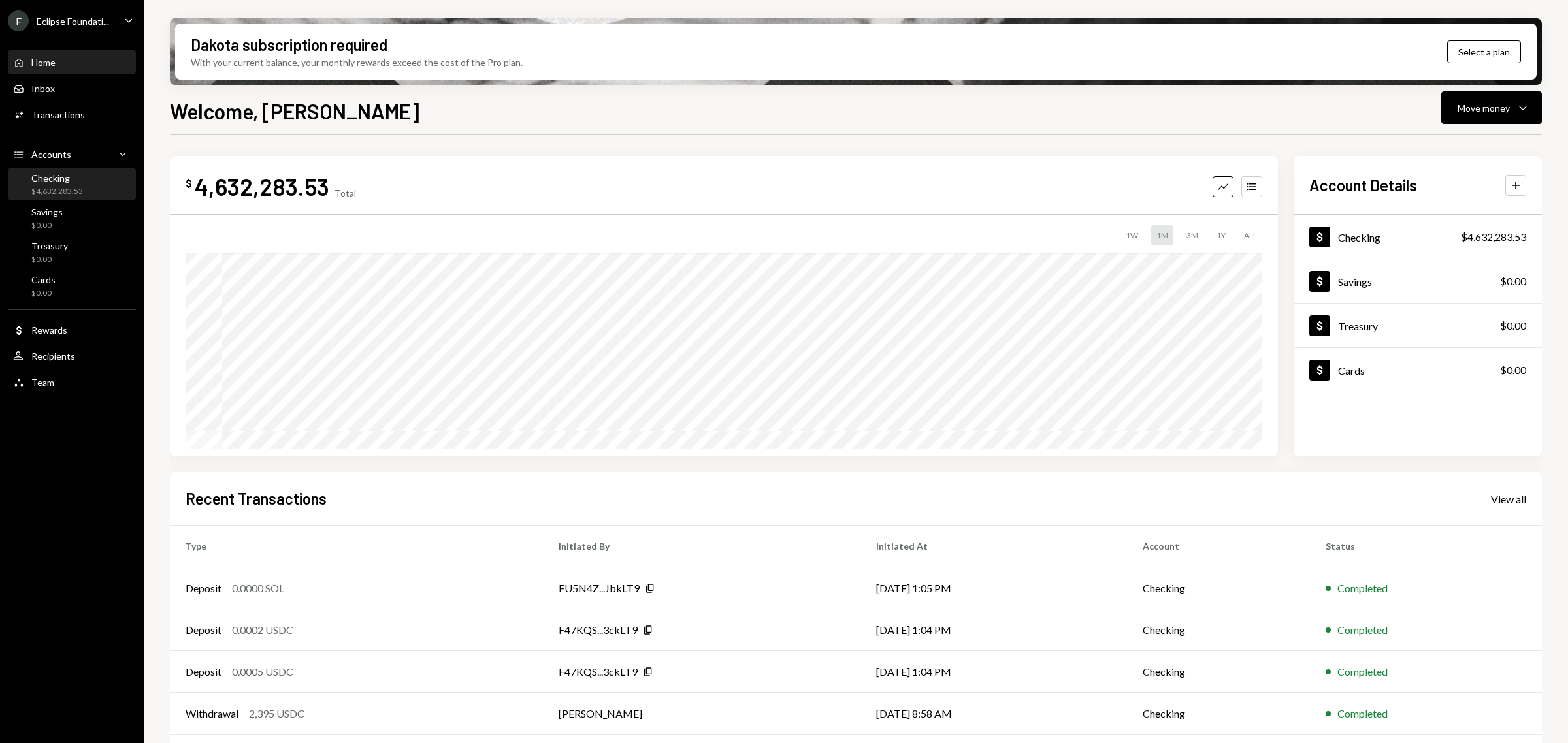
click at [60, 186] on div "$4,632,283.53" at bounding box center [58, 192] width 52 height 12
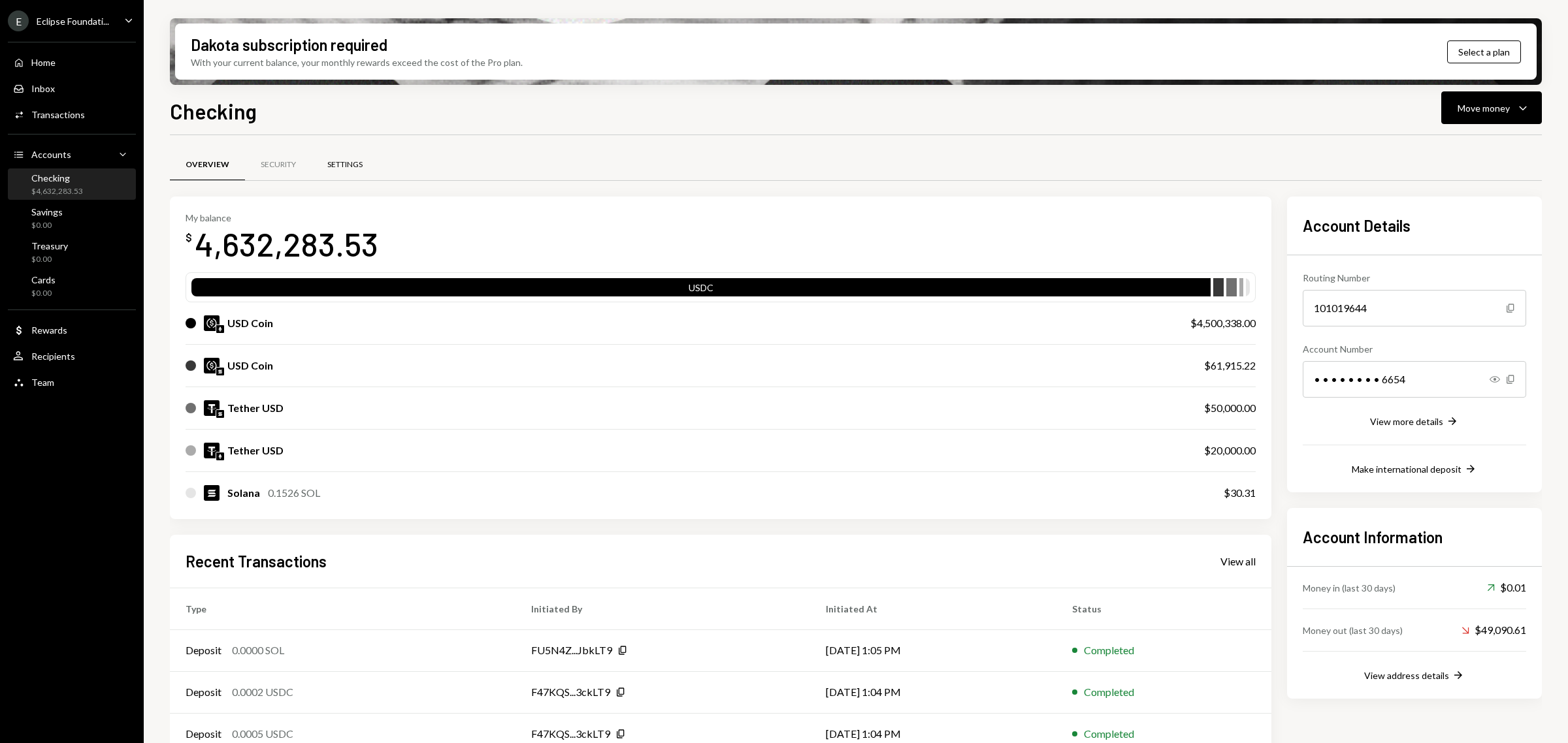
click at [364, 158] on div "Settings" at bounding box center [344, 165] width 66 height 32
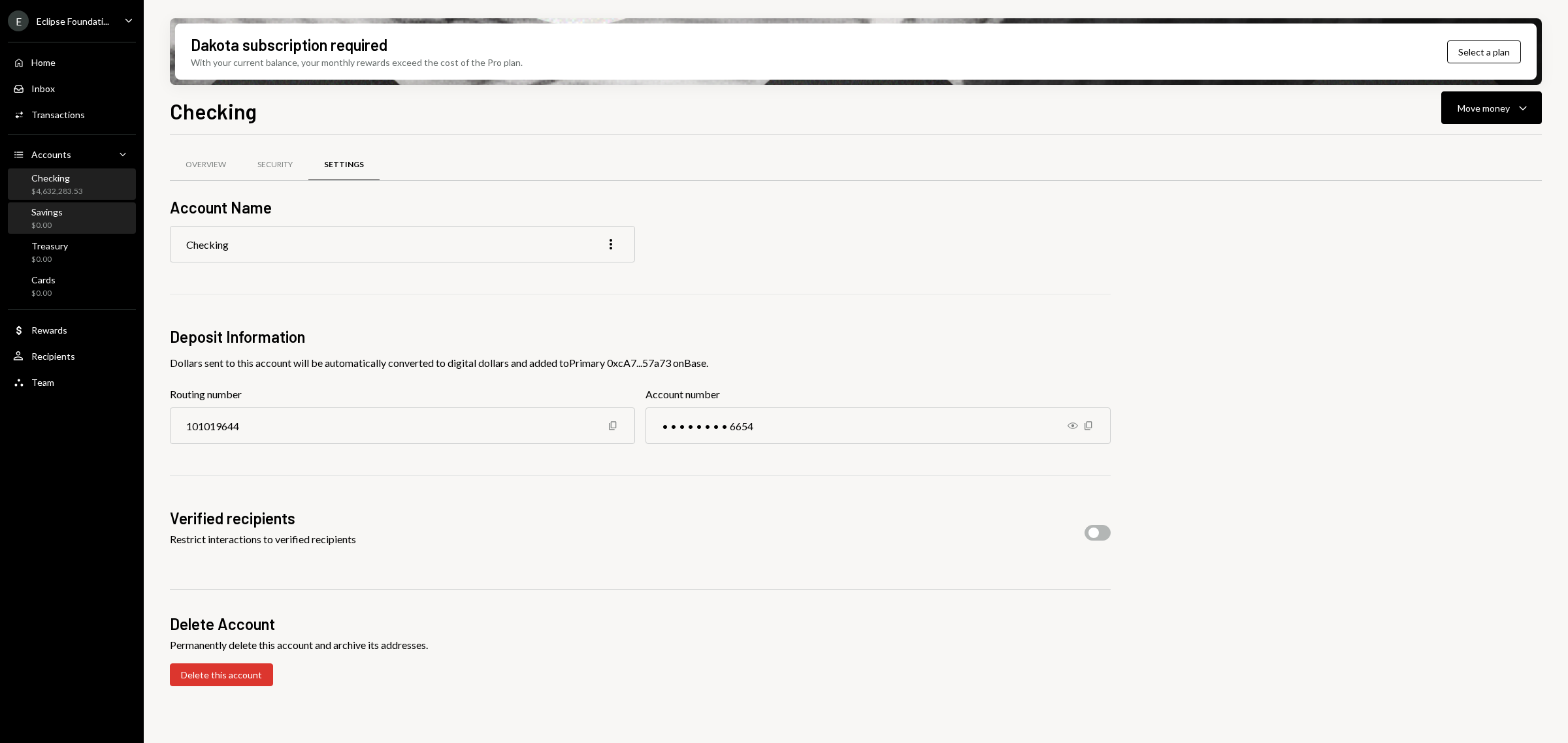
click at [73, 207] on div "Savings $0.00" at bounding box center [72, 219] width 117 height 25
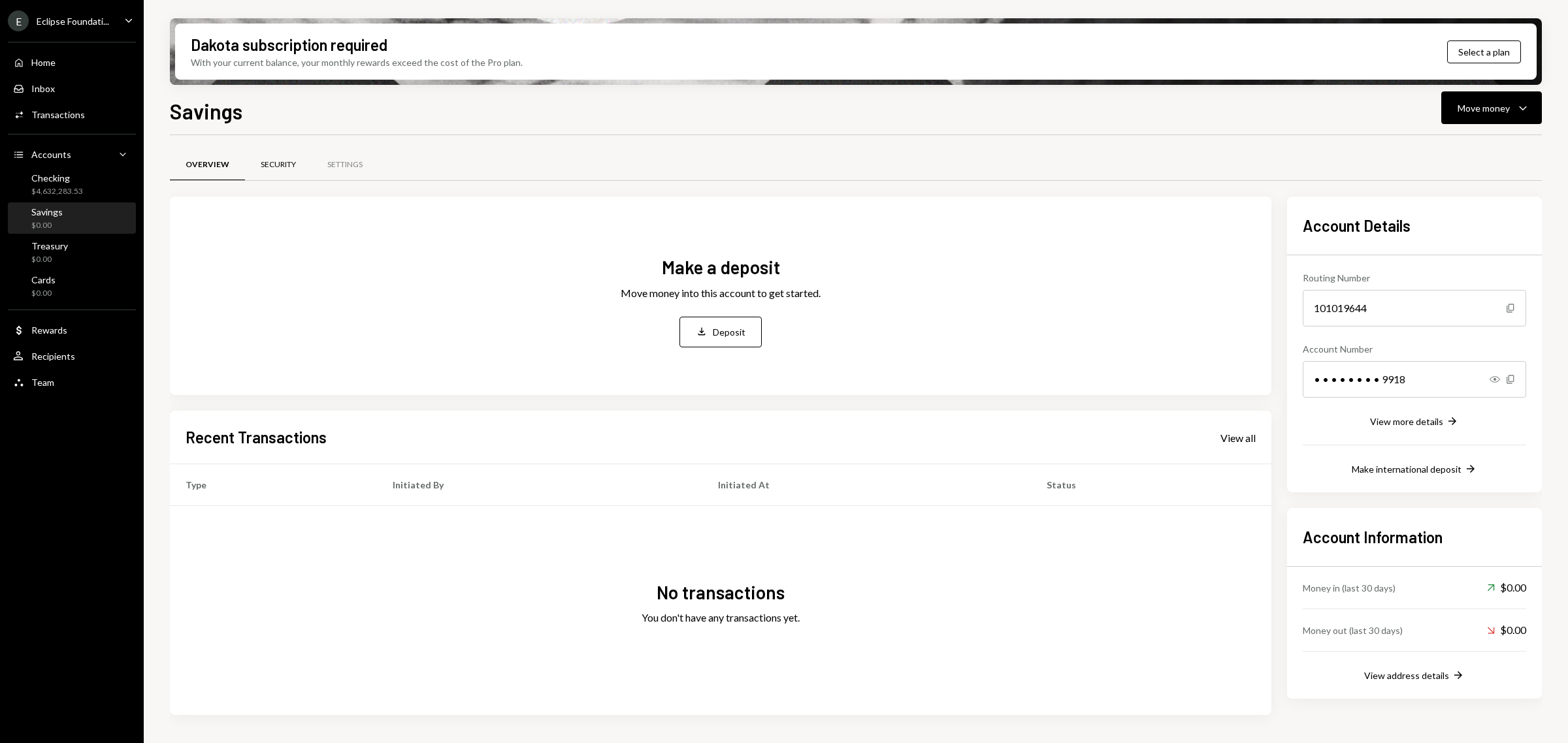
click at [292, 164] on div "Security" at bounding box center [278, 165] width 36 height 12
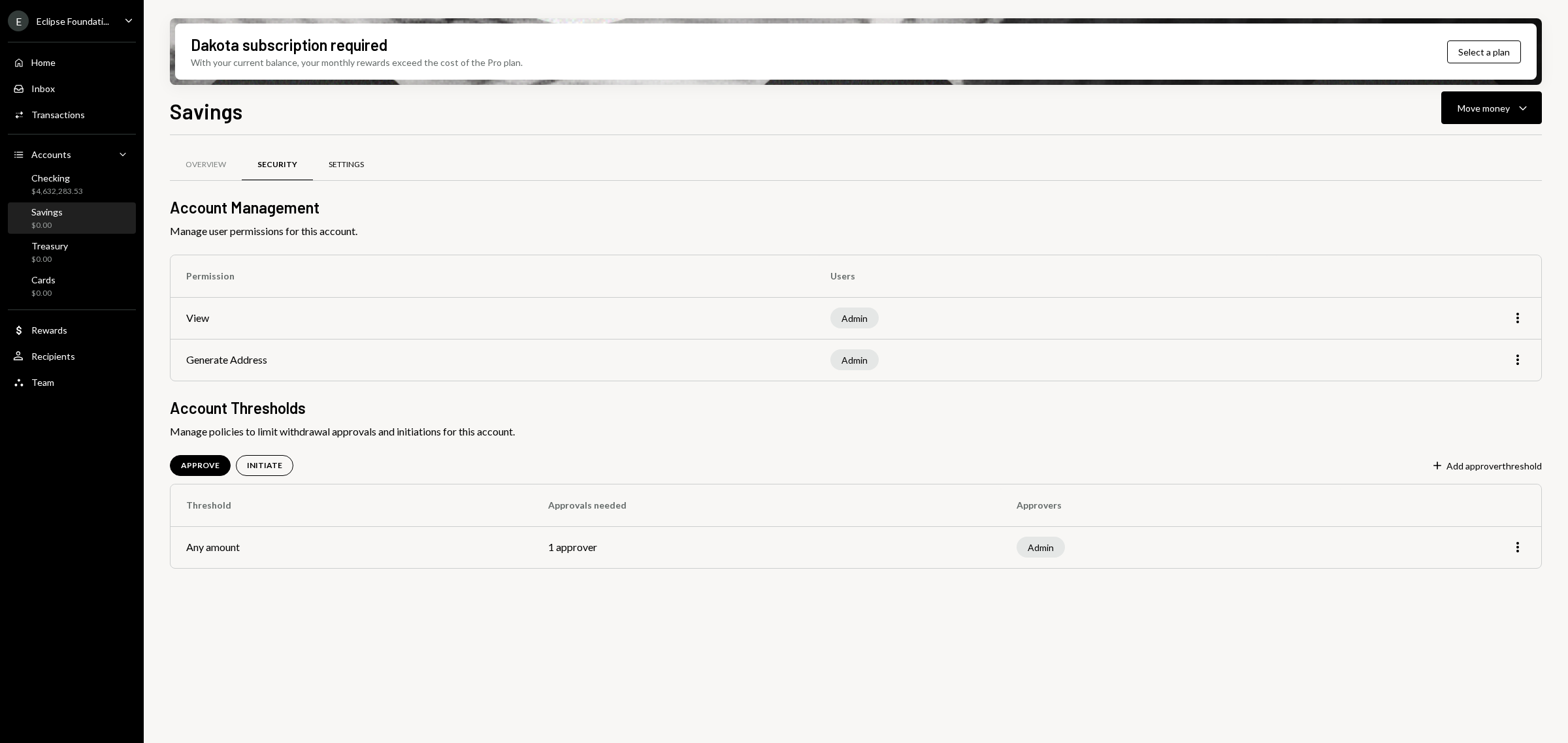
click at [361, 164] on div "Settings" at bounding box center [346, 165] width 36 height 12
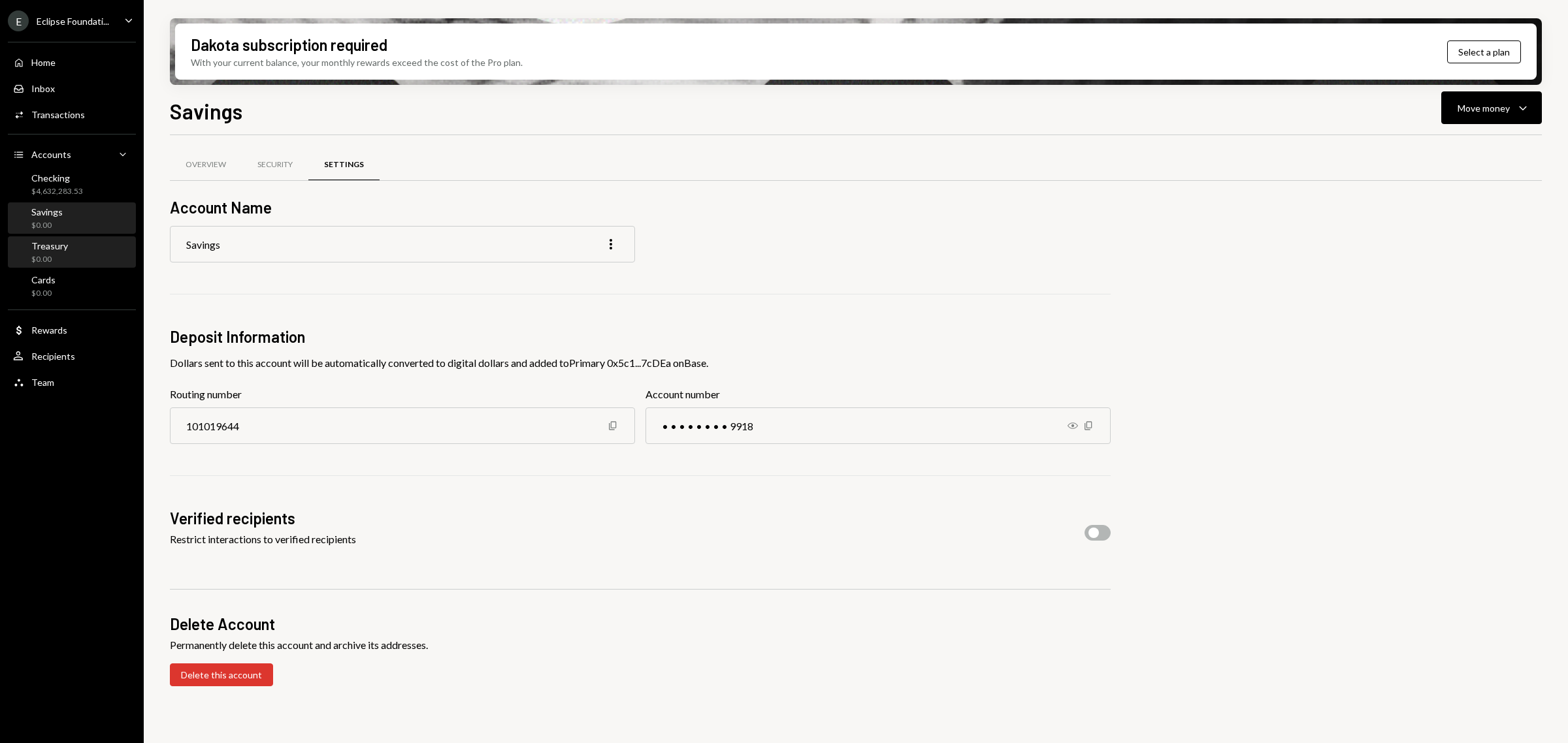
click at [70, 255] on div "Treasury $0.00" at bounding box center [72, 253] width 117 height 25
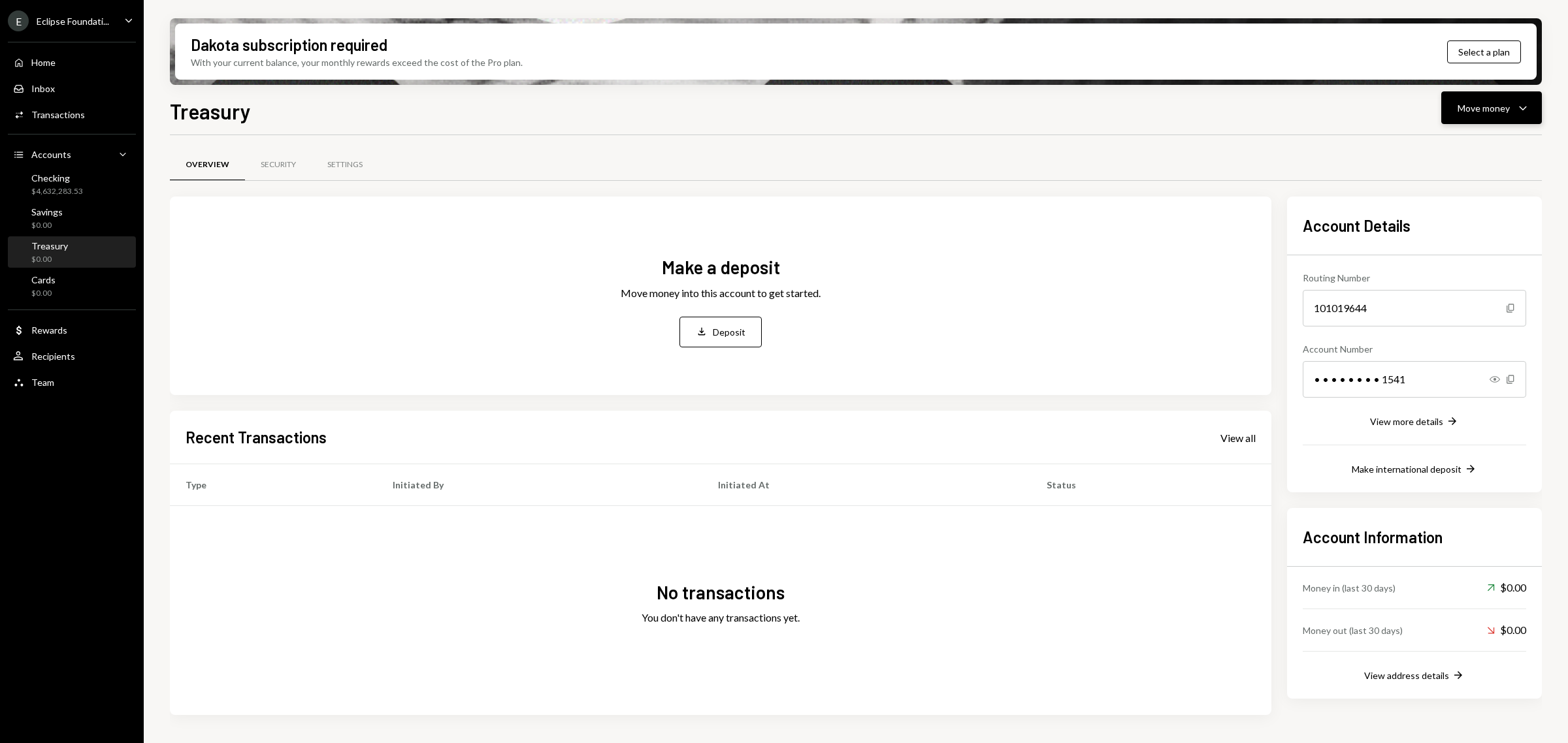
click at [1494, 111] on div "Move money" at bounding box center [1483, 108] width 52 height 13
click at [556, 106] on div "Treasury Move money Caret Down" at bounding box center [856, 110] width 1372 height 29
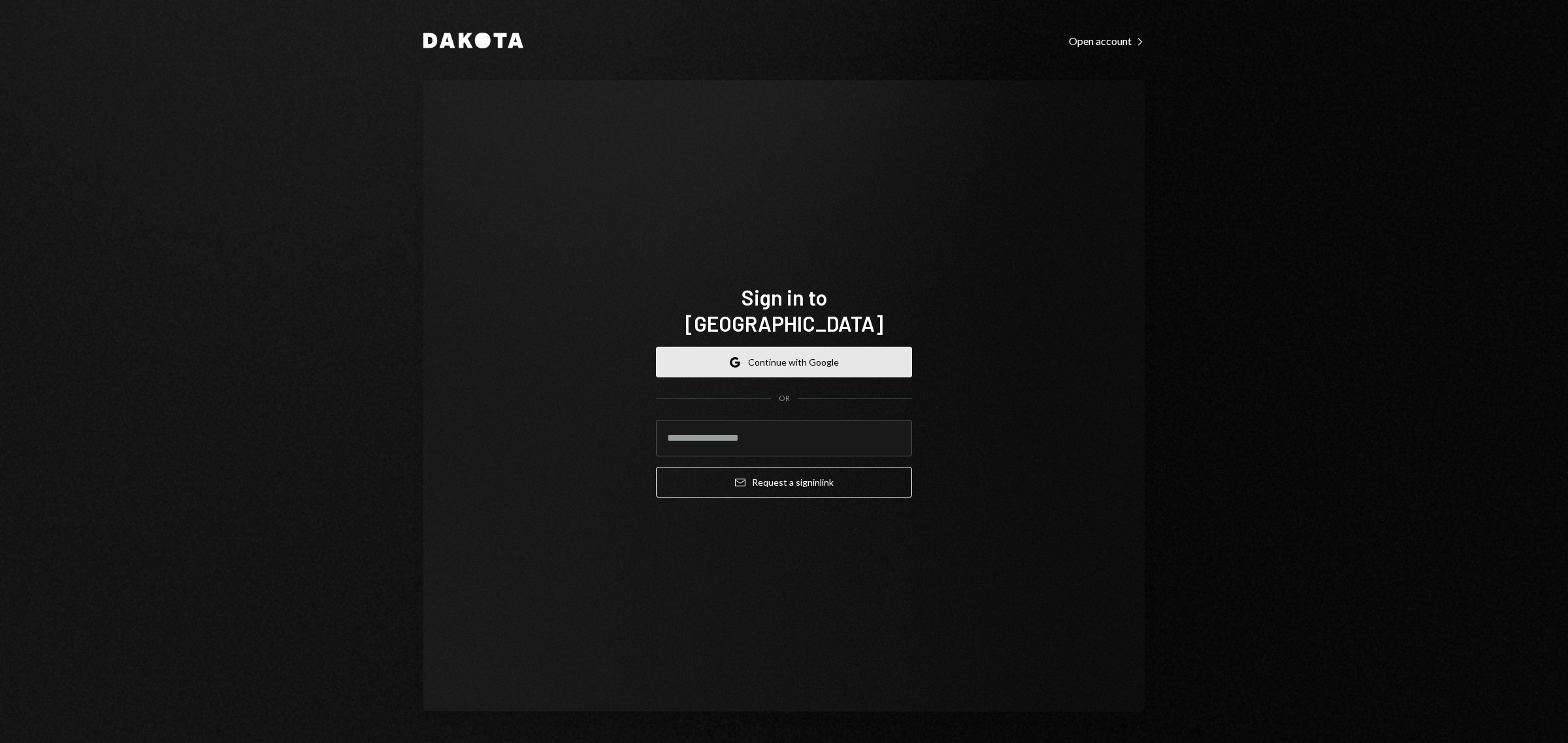
click at [745, 350] on button "Google Continue with Google" at bounding box center [784, 362] width 256 height 31
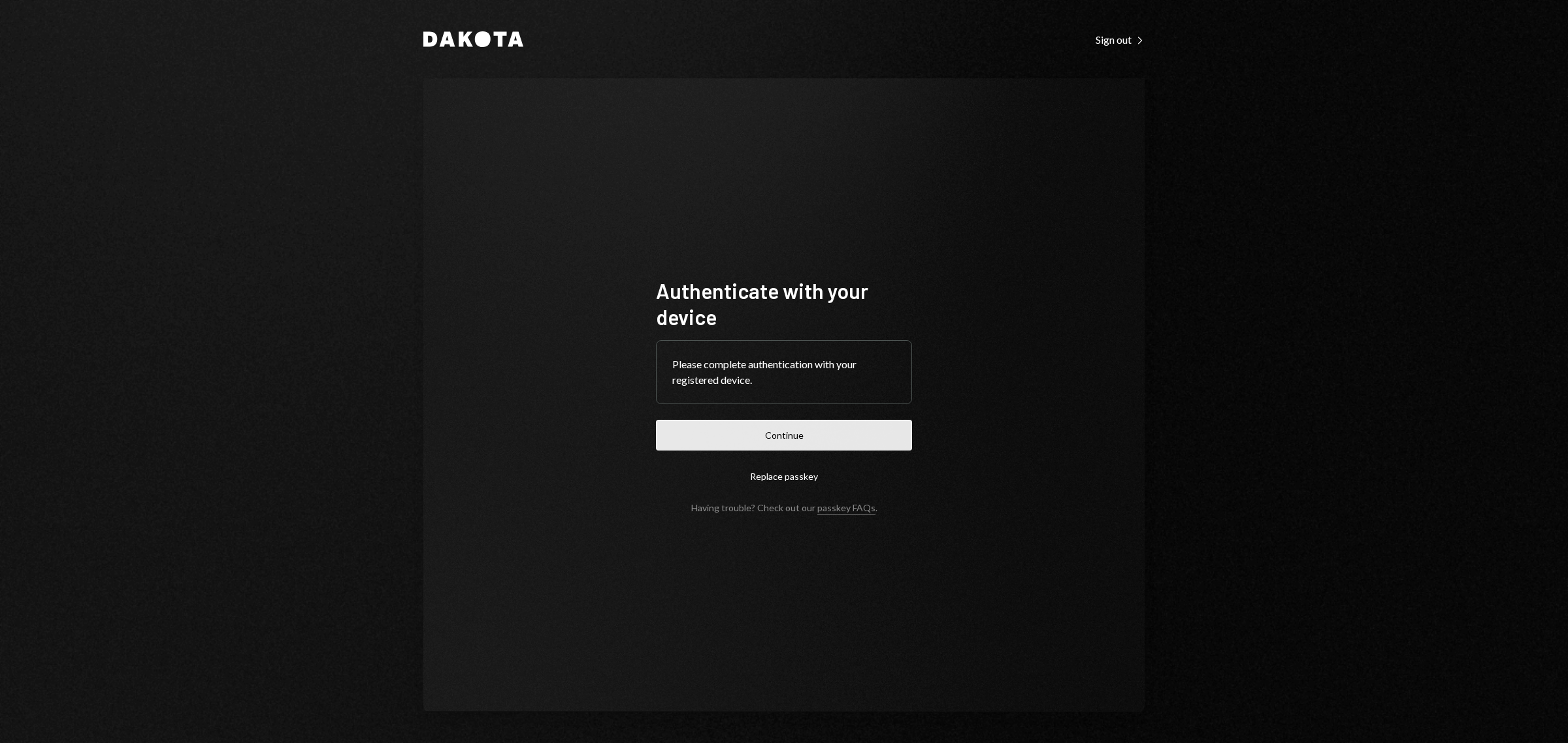
click at [772, 438] on button "Continue" at bounding box center [784, 435] width 256 height 31
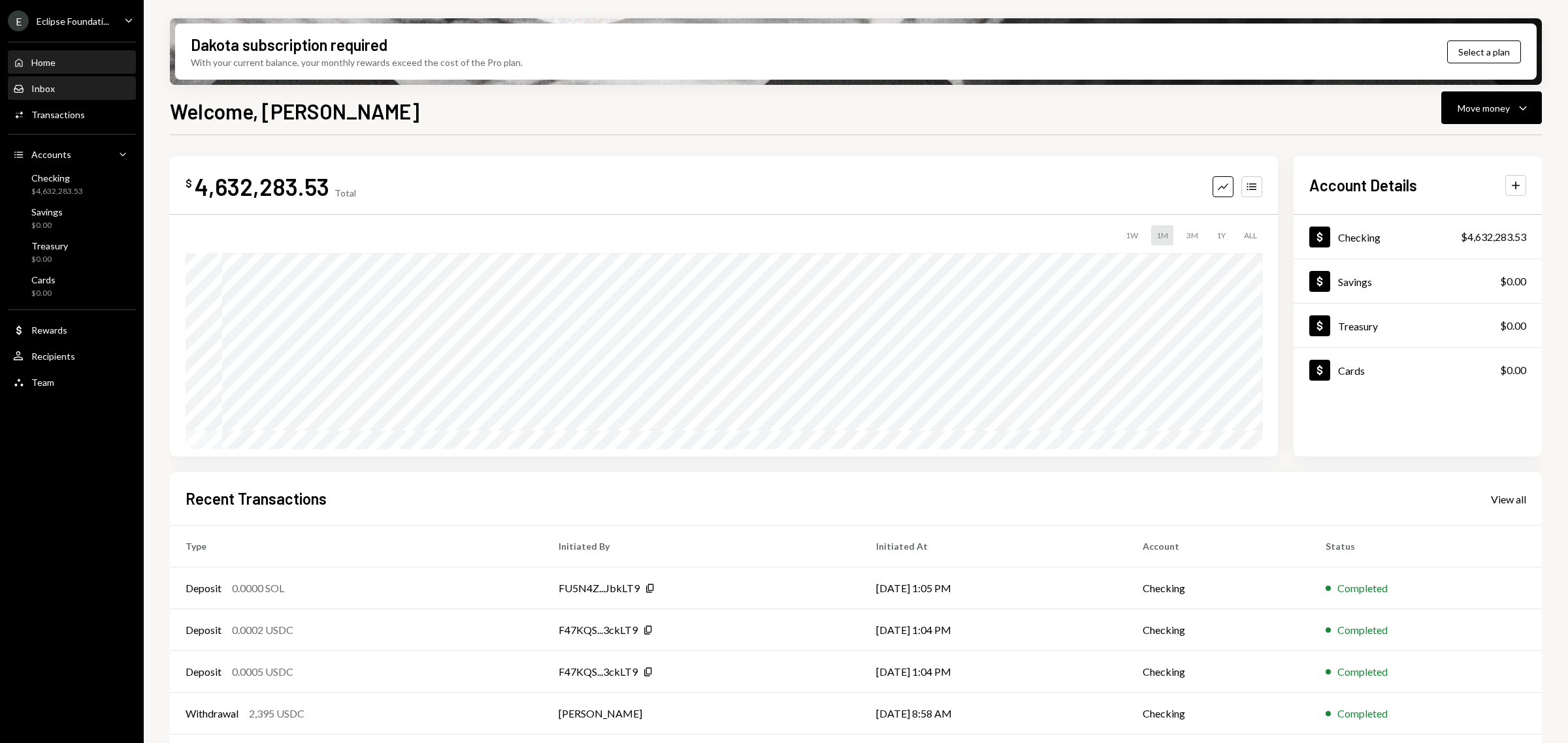
click at [51, 88] on div "Inbox" at bounding box center [43, 88] width 23 height 12
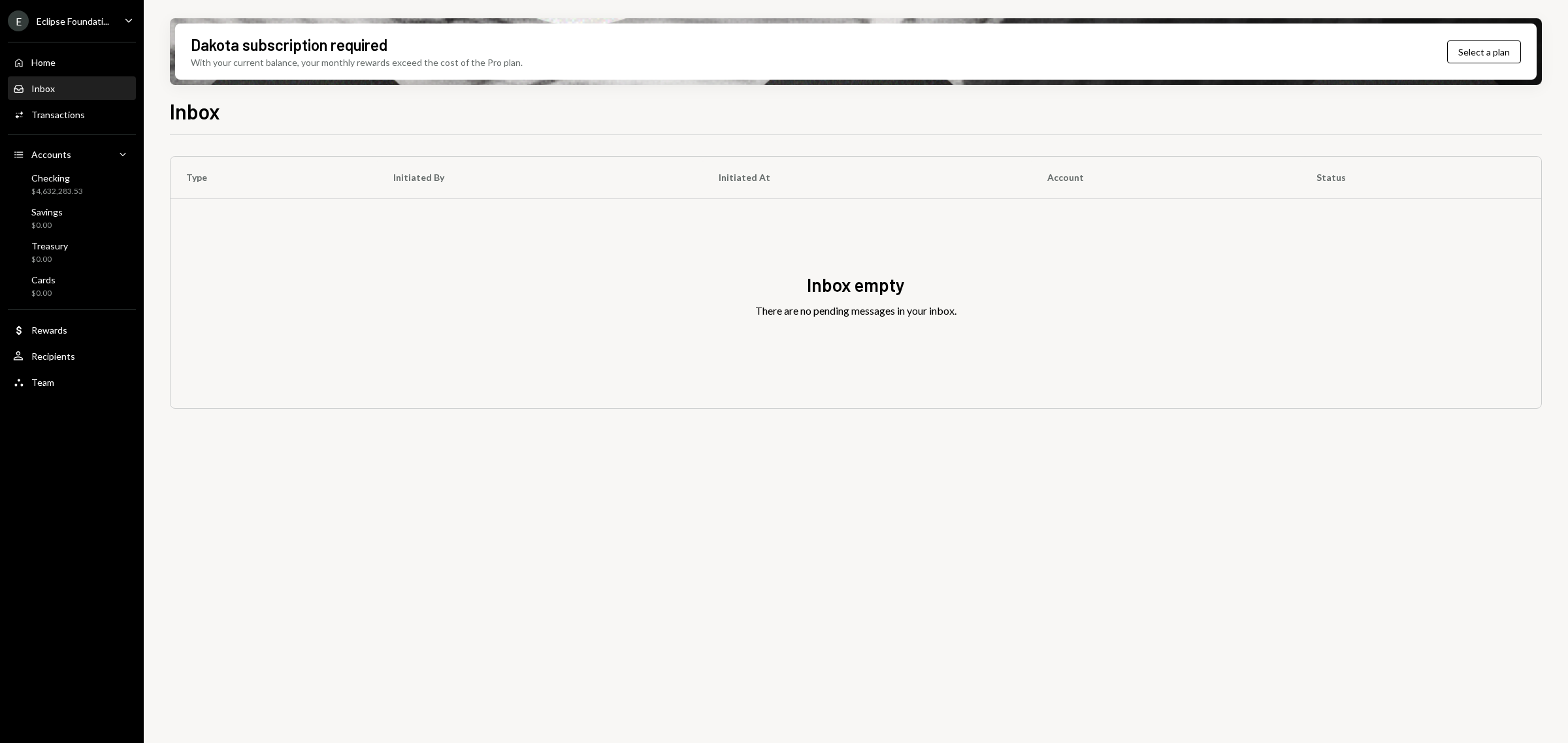
click at [64, 31] on div "E Eclipse Foundati..." at bounding box center [58, 21] width 101 height 21
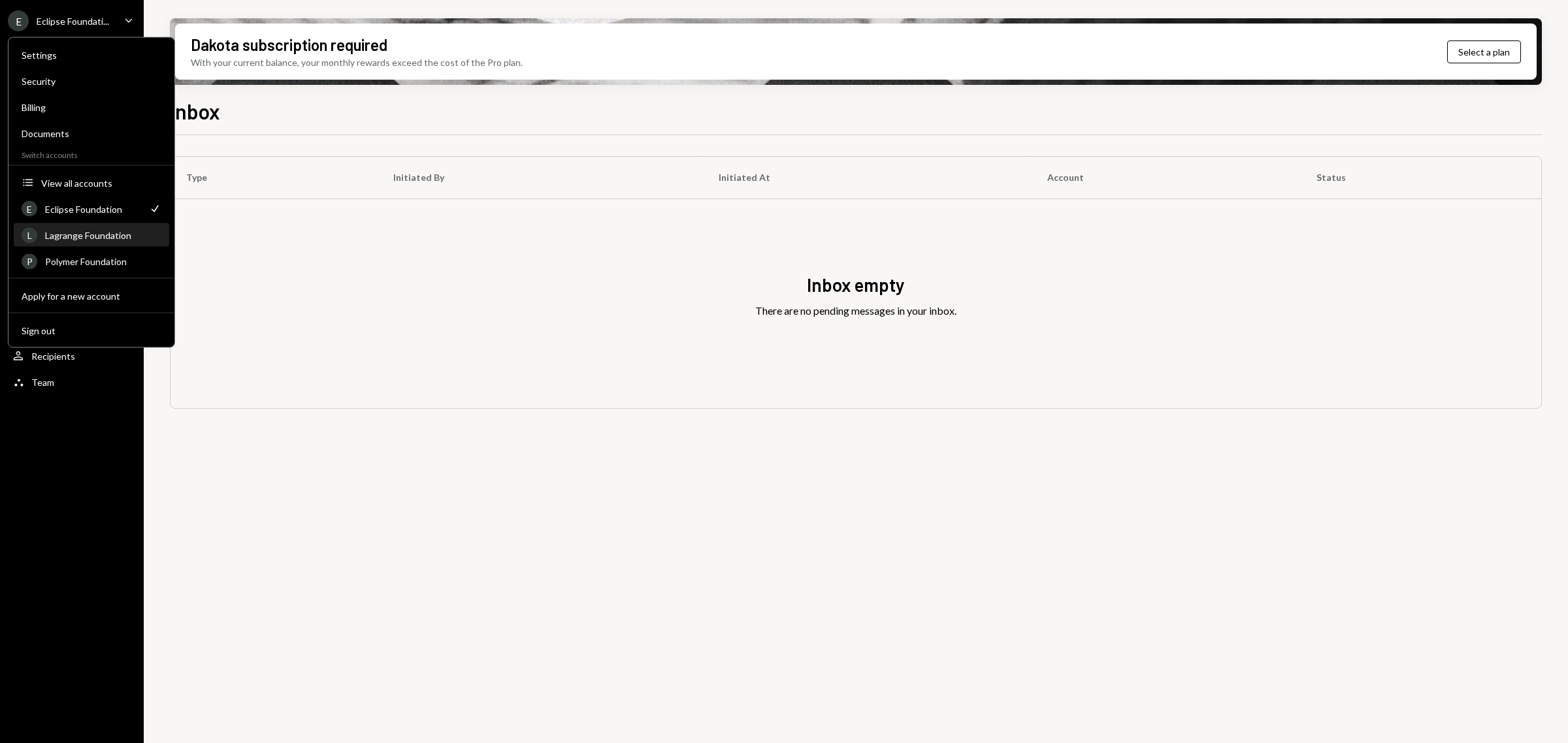
click at [72, 236] on div "Lagrange Foundation" at bounding box center [103, 235] width 116 height 12
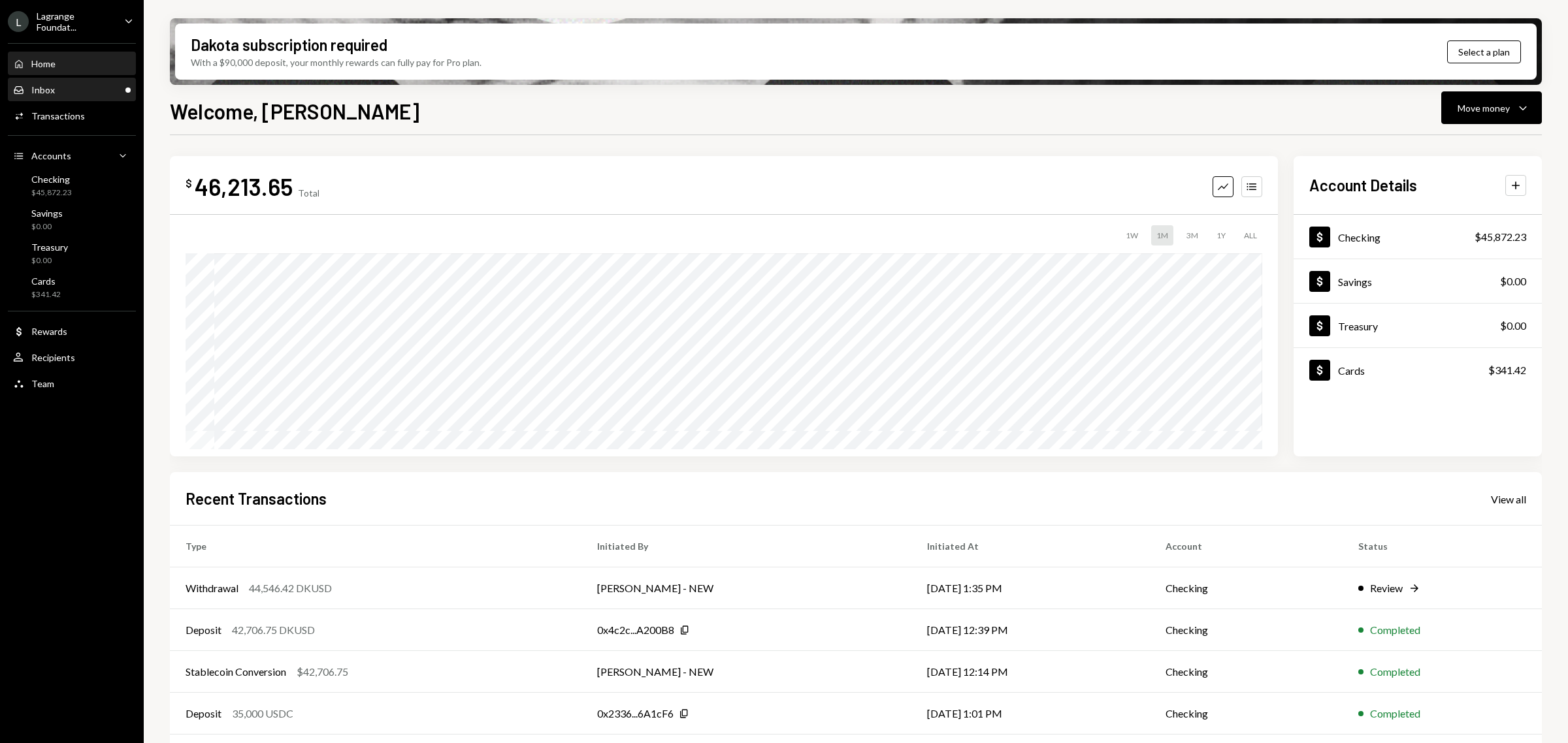
click at [106, 85] on div "Inbox Inbox" at bounding box center [72, 90] width 117 height 12
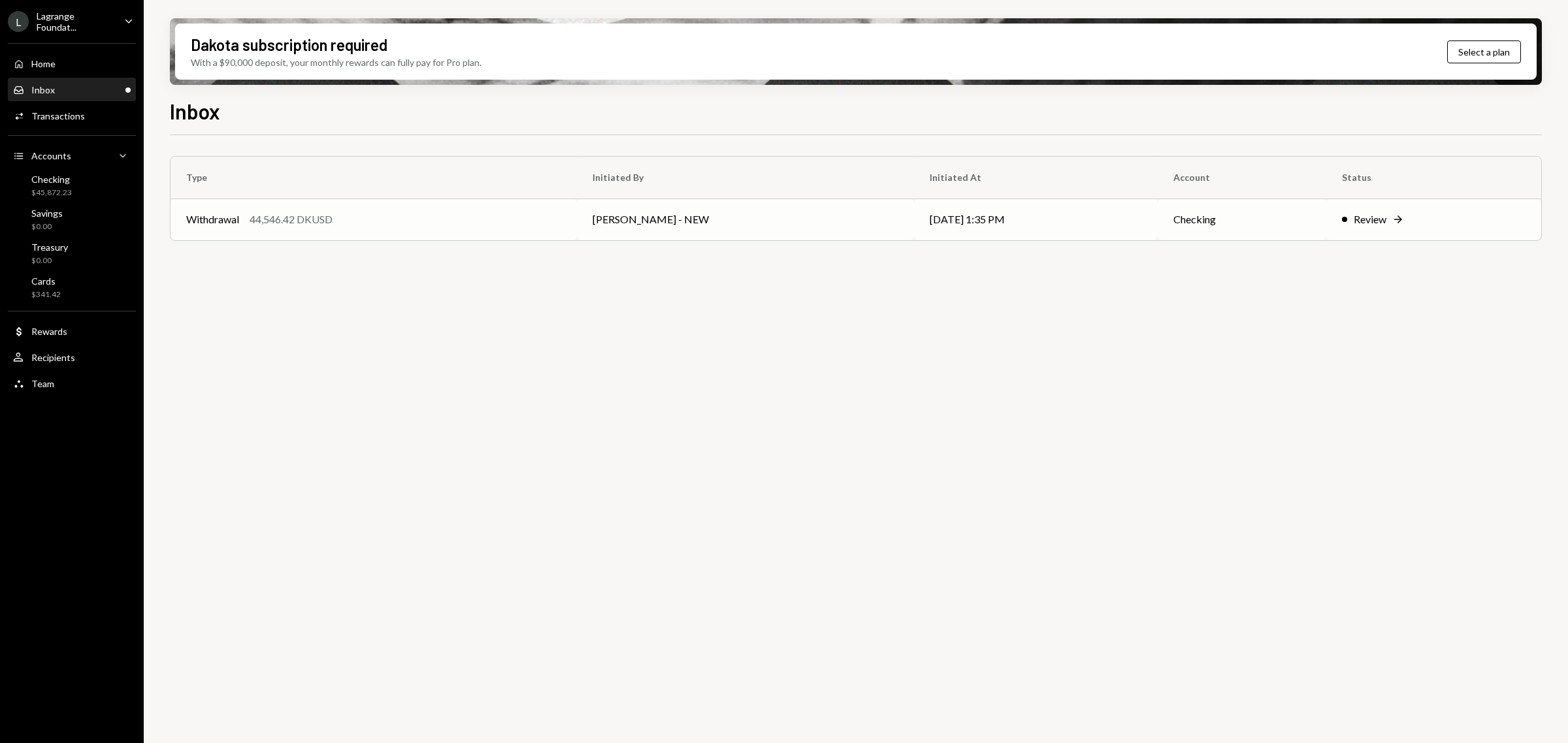
click at [292, 231] on td "Withdrawal 44,546.42 DKUSD" at bounding box center [373, 219] width 407 height 41
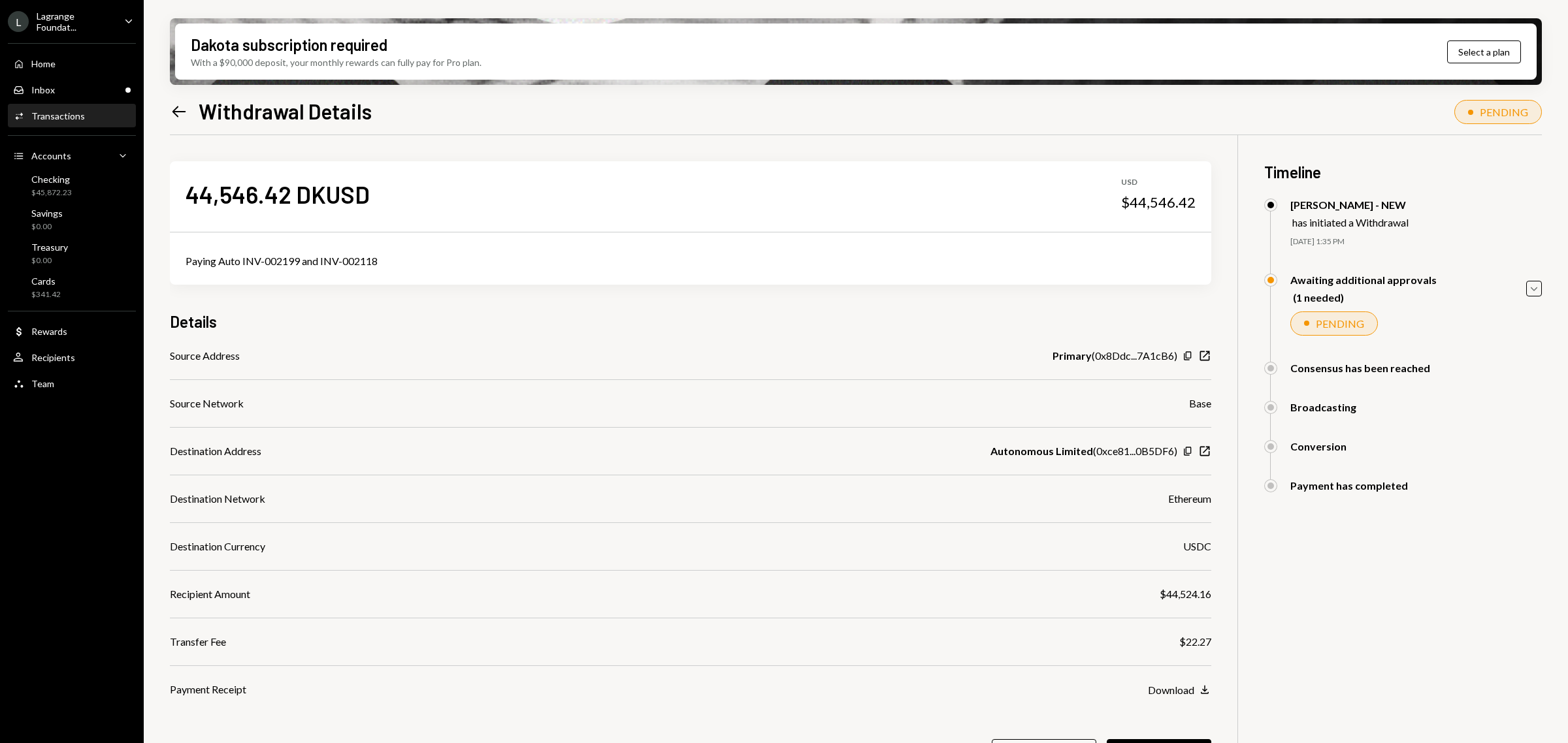
click at [66, 114] on div "Transactions" at bounding box center [59, 116] width 54 height 12
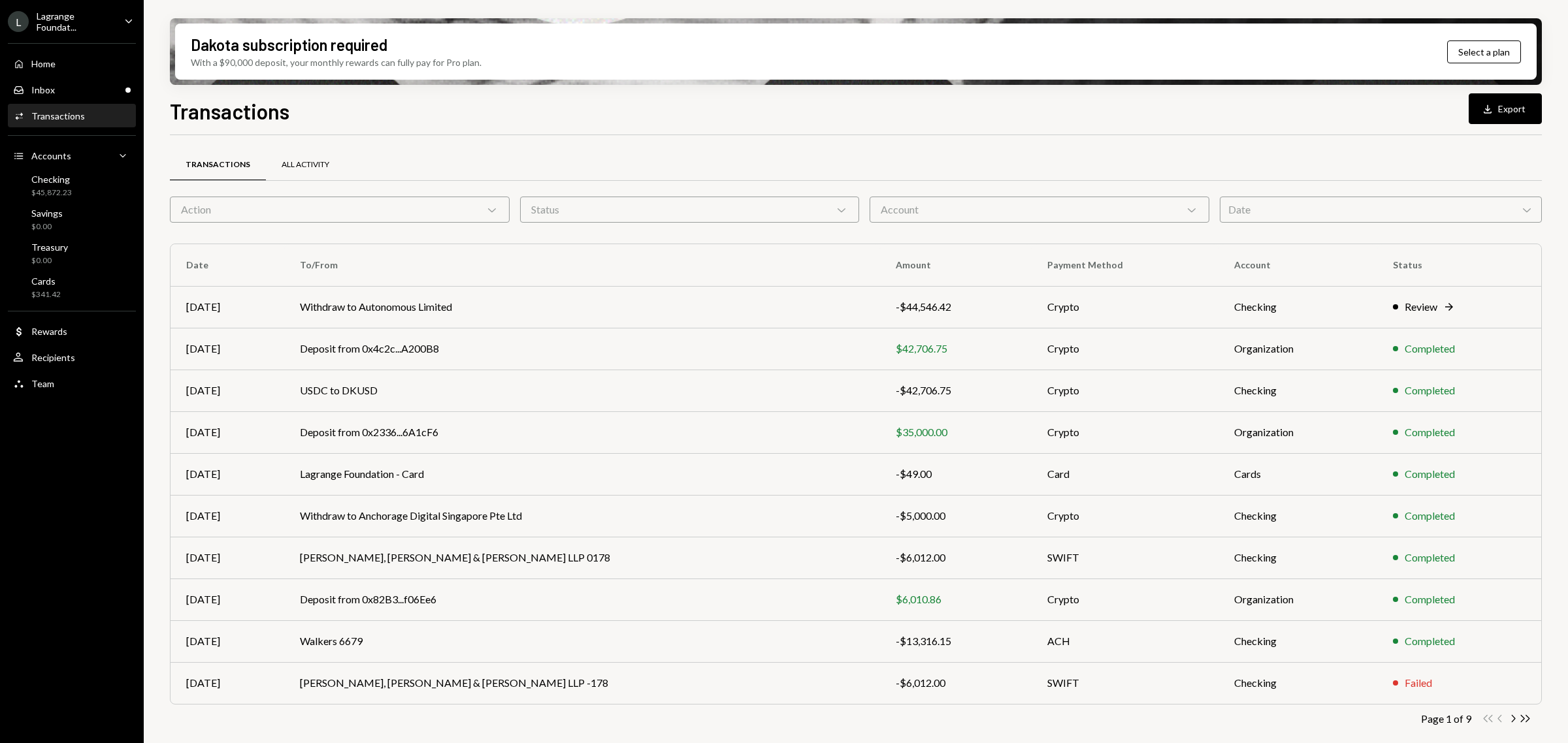
click at [299, 164] on div "All Activity" at bounding box center [306, 165] width 48 height 12
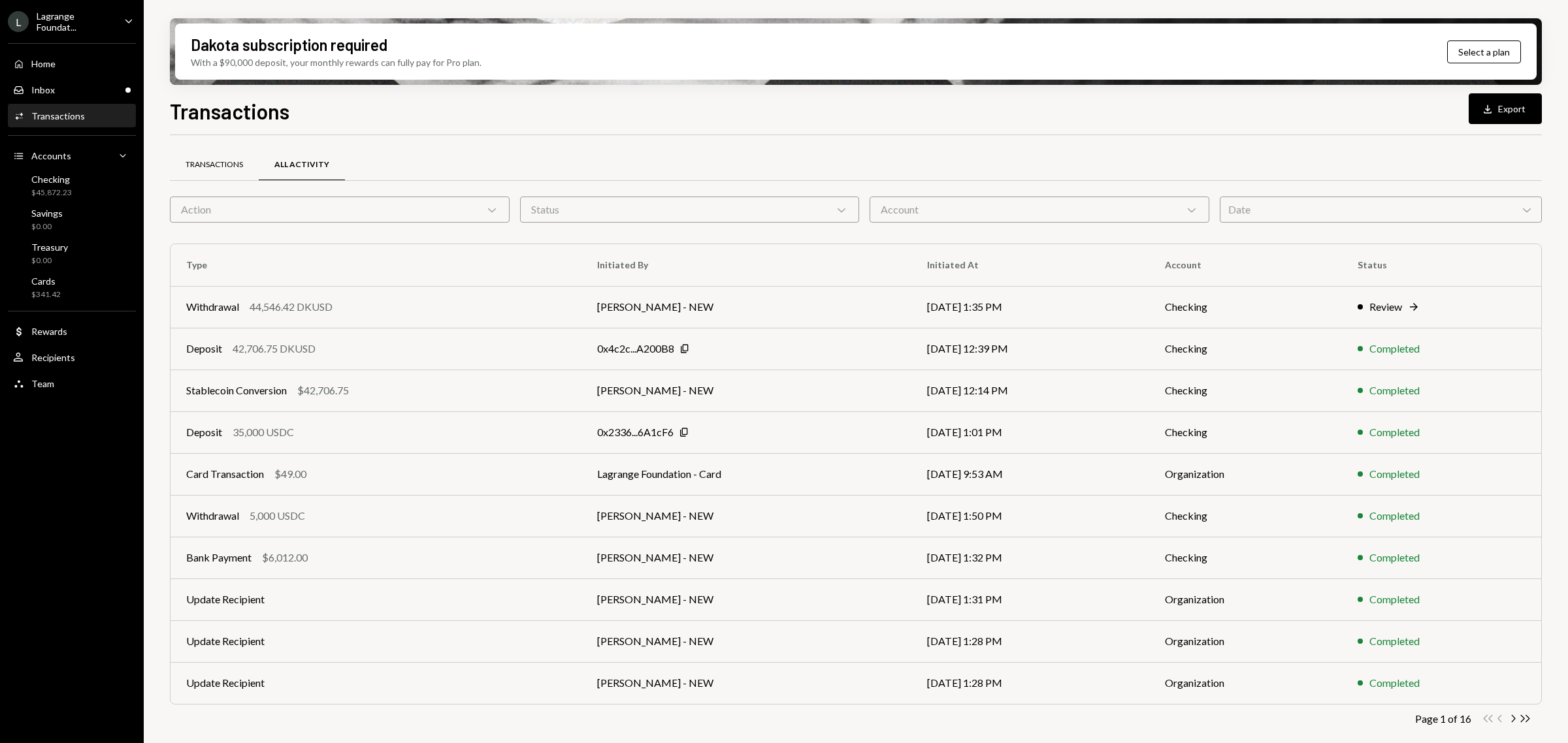
click at [214, 167] on div "Transactions" at bounding box center [214, 165] width 58 height 12
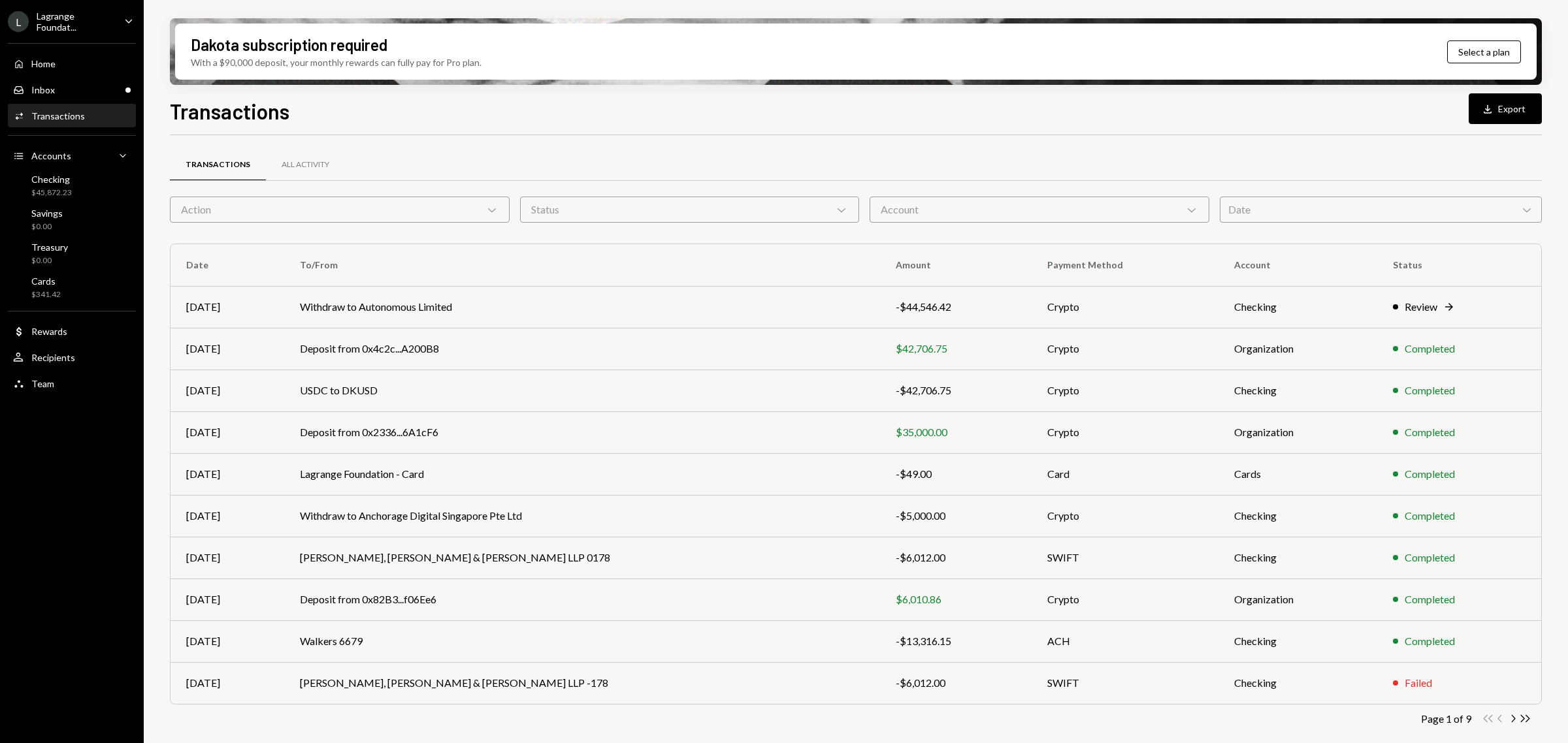
click at [459, 208] on div "Action Chevron Down" at bounding box center [339, 210] width 339 height 26
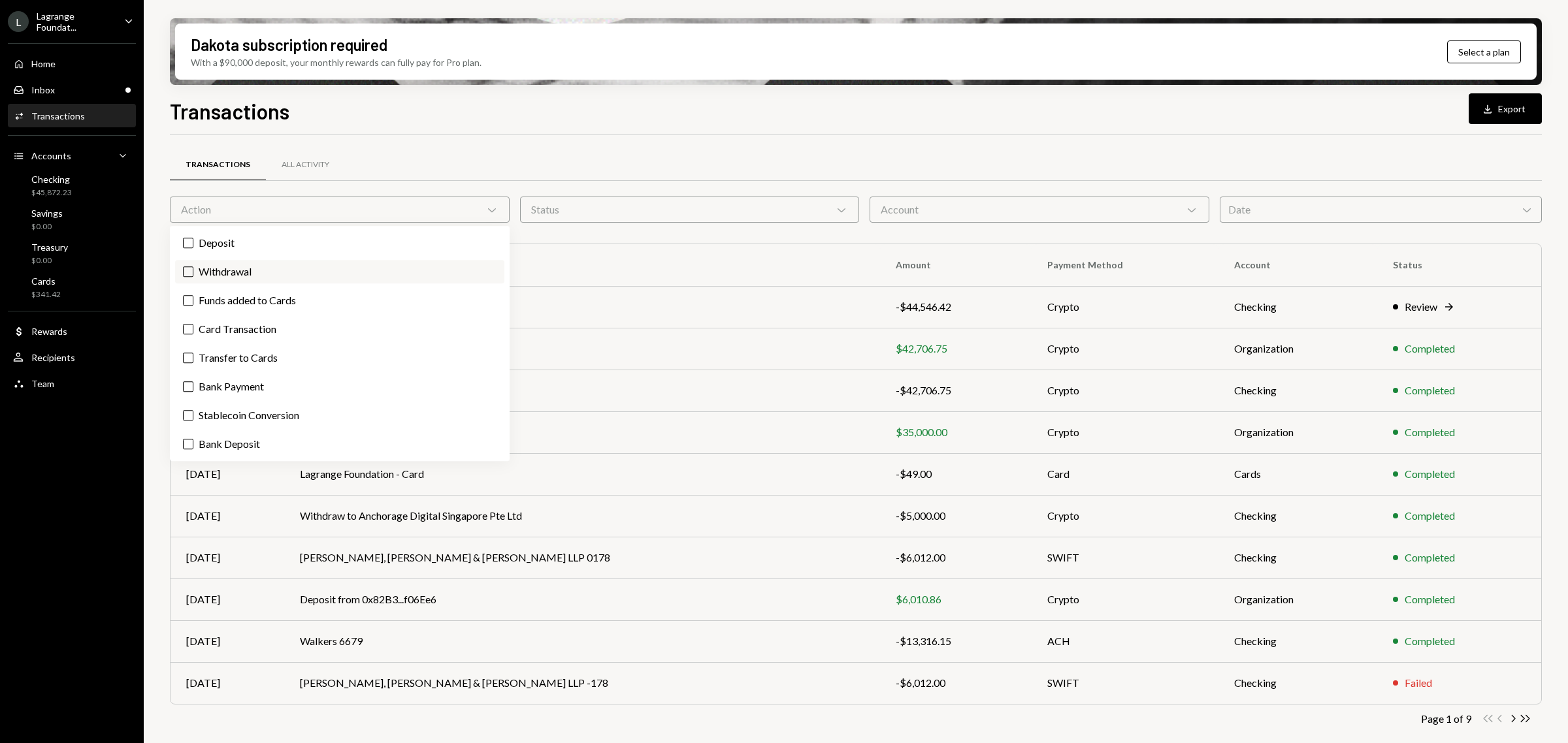
click at [198, 271] on label "Withdrawal" at bounding box center [339, 271] width 329 height 23
click at [193, 271] on button "Withdrawal" at bounding box center [187, 271] width 11 height 11
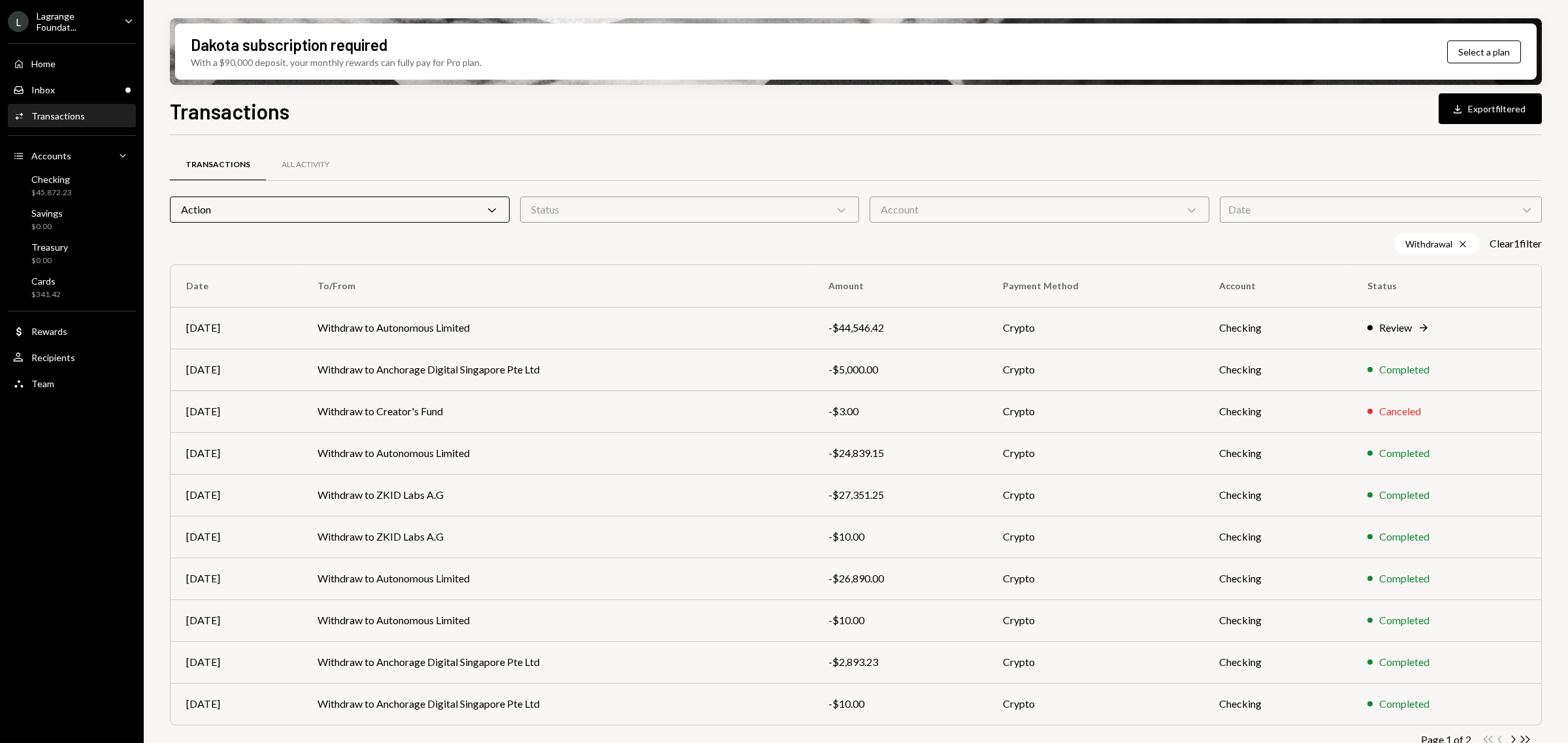
click at [612, 147] on div "Transactions All Activity Action Chevron Down Status Chevron Down Account Chevr…" at bounding box center [856, 458] width 1372 height 645
click at [435, 452] on td "Withdraw to Autonomous Limited" at bounding box center [557, 453] width 510 height 41
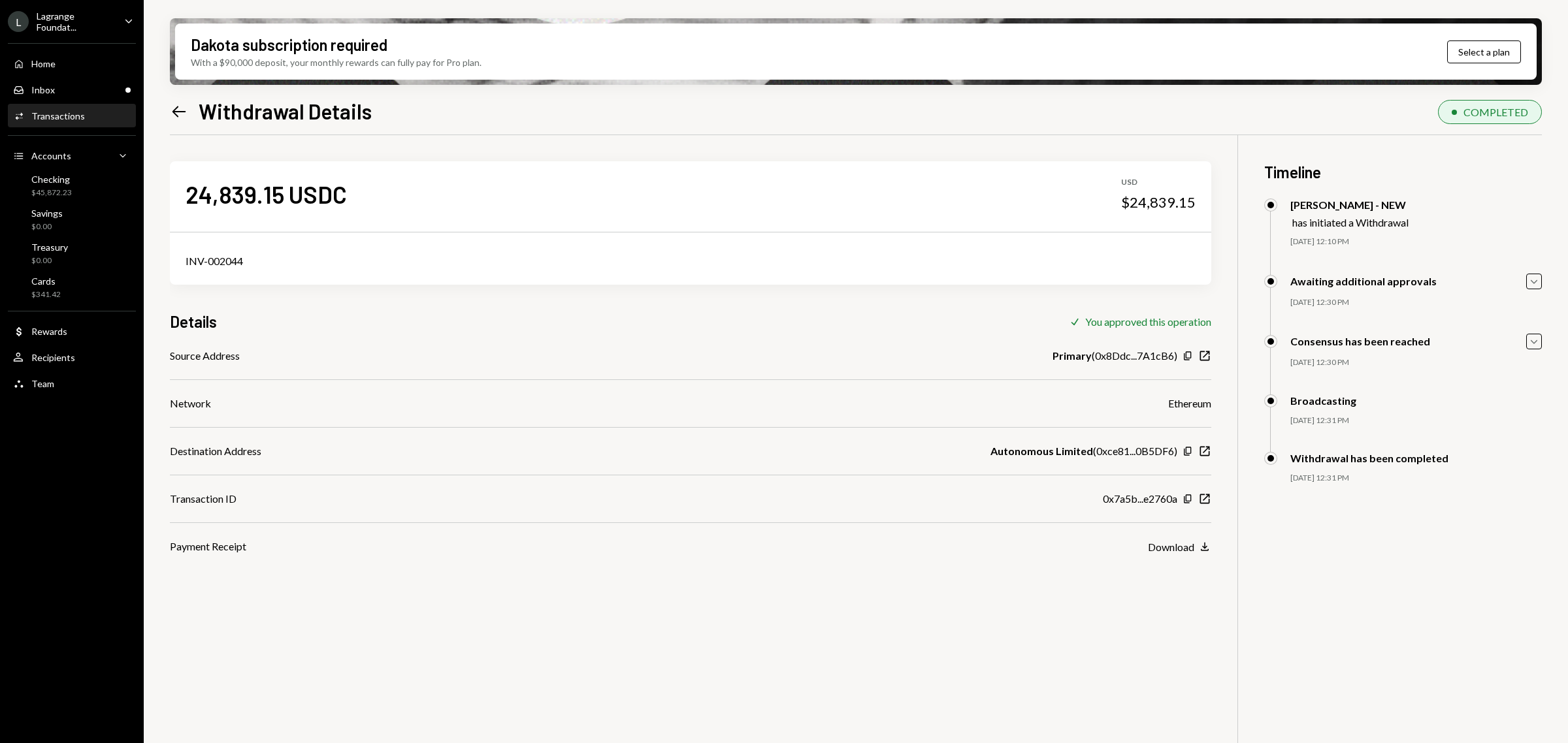
click at [174, 103] on icon "Left Arrow" at bounding box center [179, 111] width 18 height 18
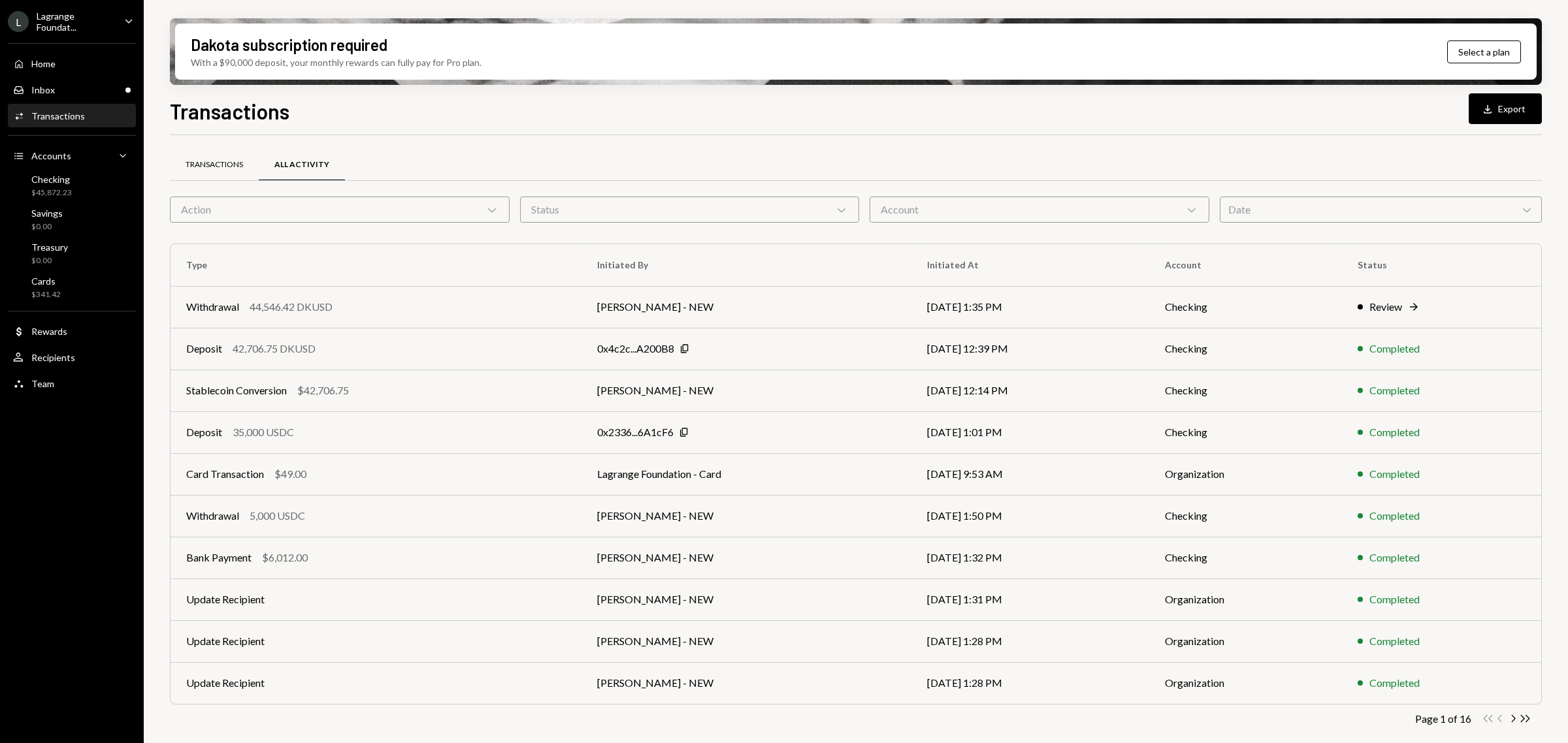
click at [201, 166] on div "Transactions" at bounding box center [214, 165] width 58 height 12
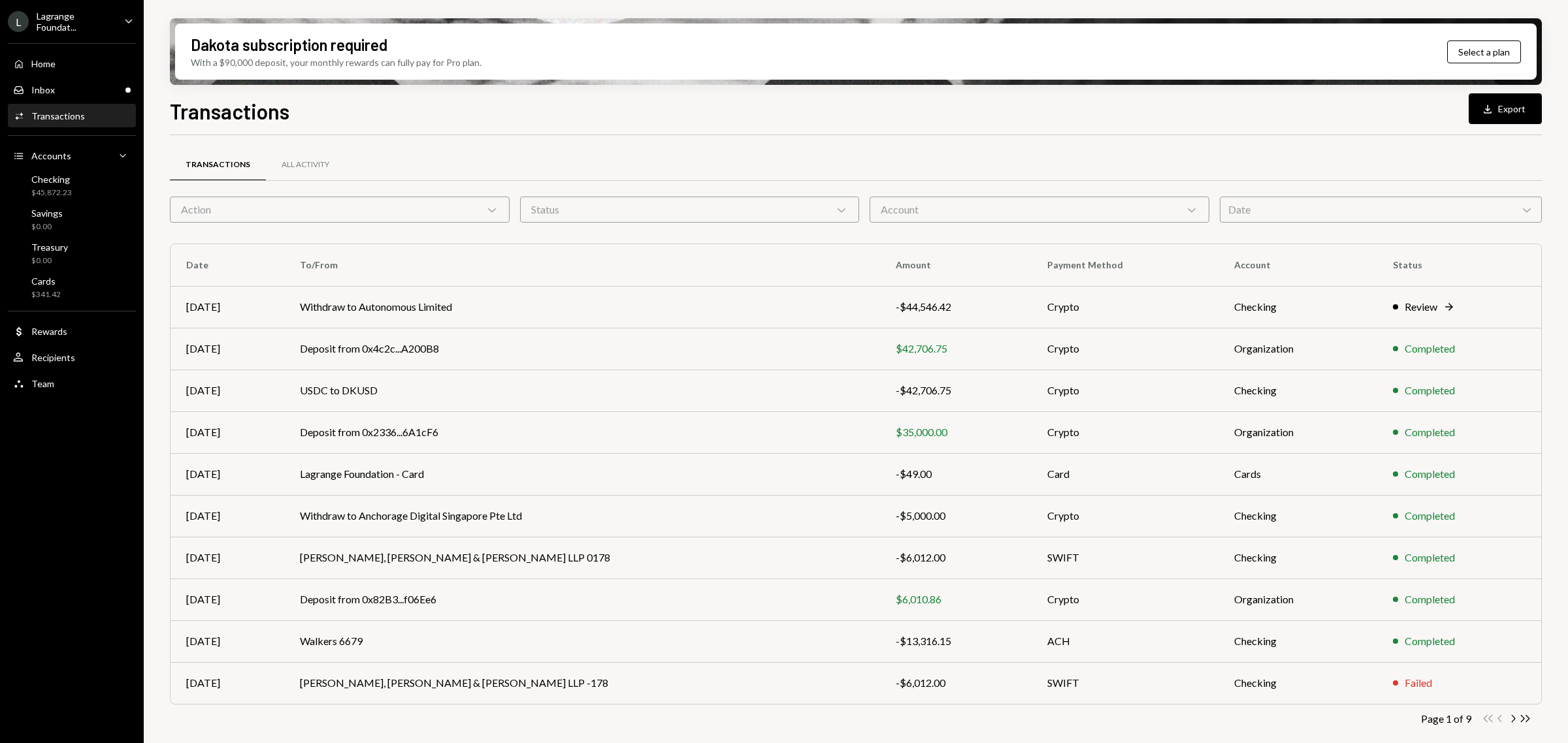
click at [383, 230] on div "Transactions All Activity Action Chevron Down Status Chevron Down Account Chevr…" at bounding box center [856, 457] width 1372 height 603
click at [389, 211] on div "Action Chevron Down" at bounding box center [339, 210] width 339 height 26
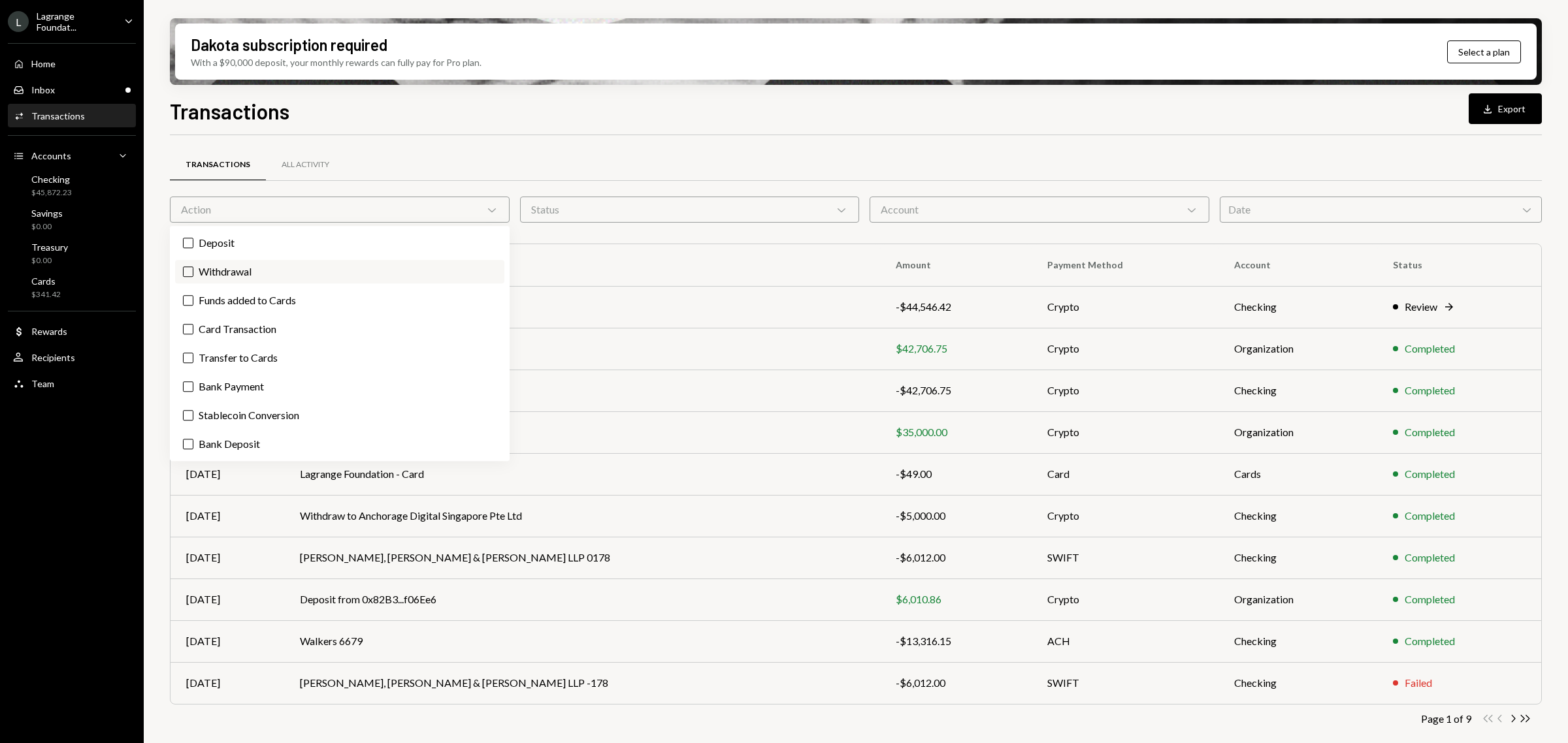
click at [262, 266] on label "Withdrawal" at bounding box center [339, 271] width 329 height 23
click at [193, 266] on button "Withdrawal" at bounding box center [187, 271] width 11 height 11
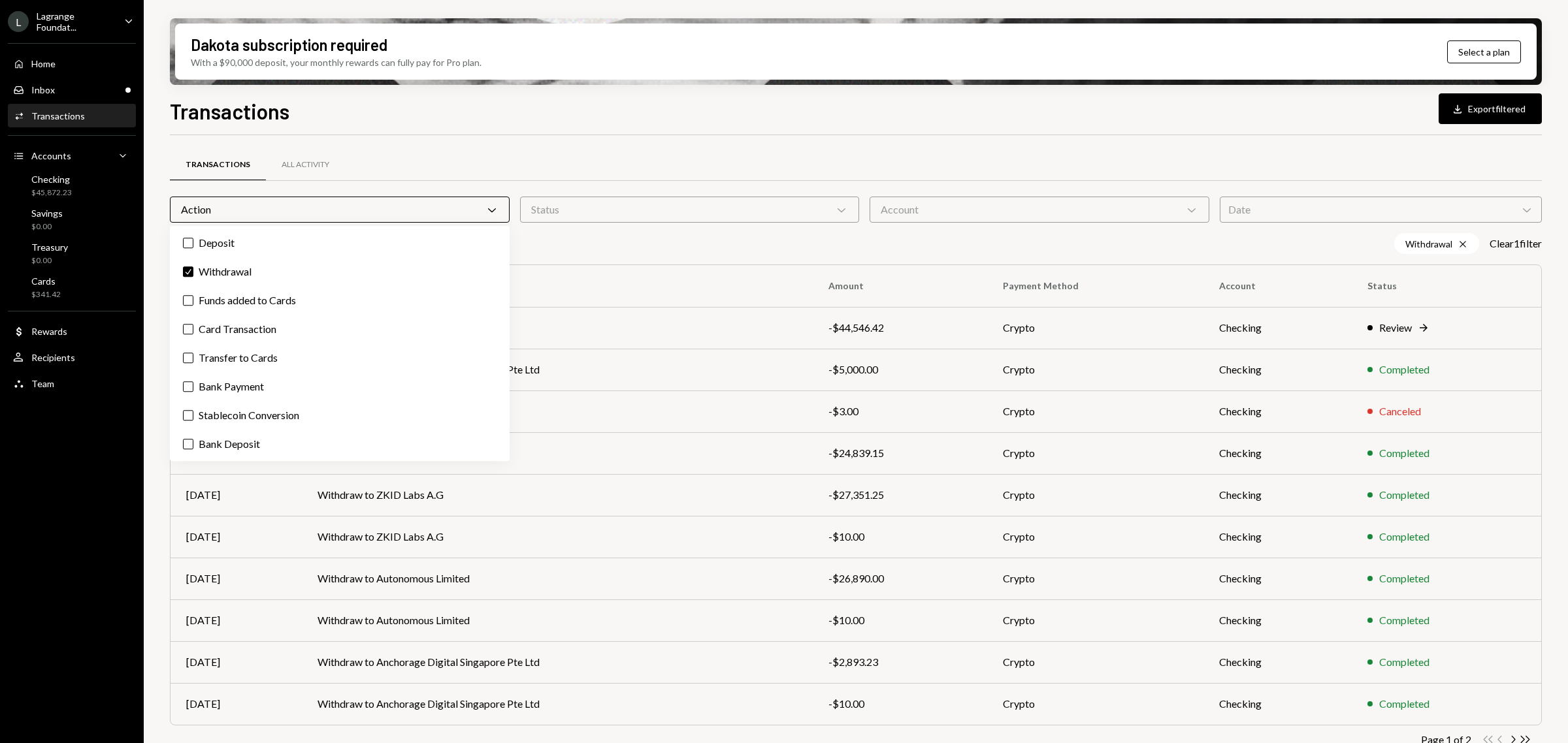
click at [498, 141] on div "Transactions All Activity Action Chevron Down Status Chevron Down Account Chevr…" at bounding box center [856, 458] width 1372 height 645
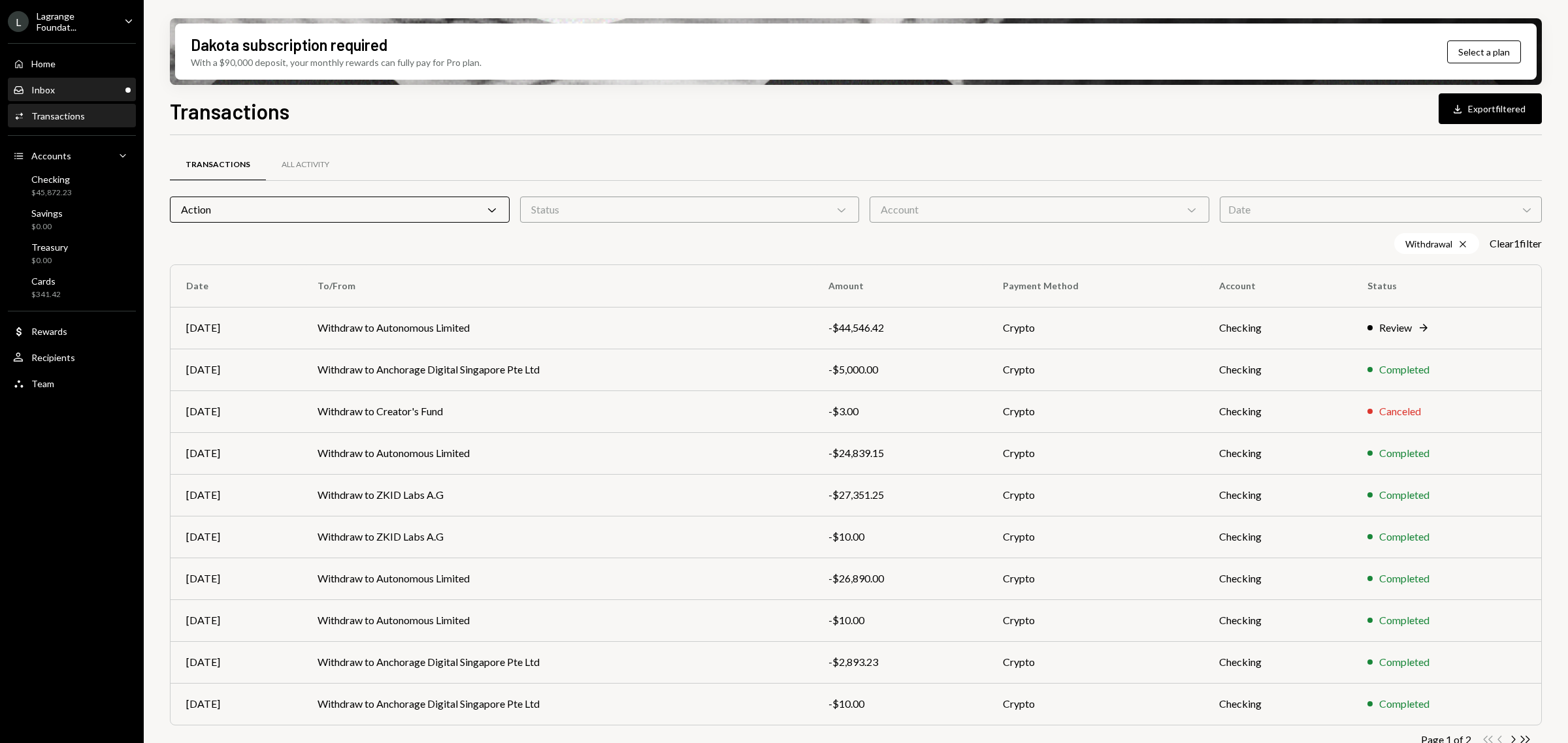
click at [72, 96] on div "Inbox Inbox" at bounding box center [72, 89] width 117 height 22
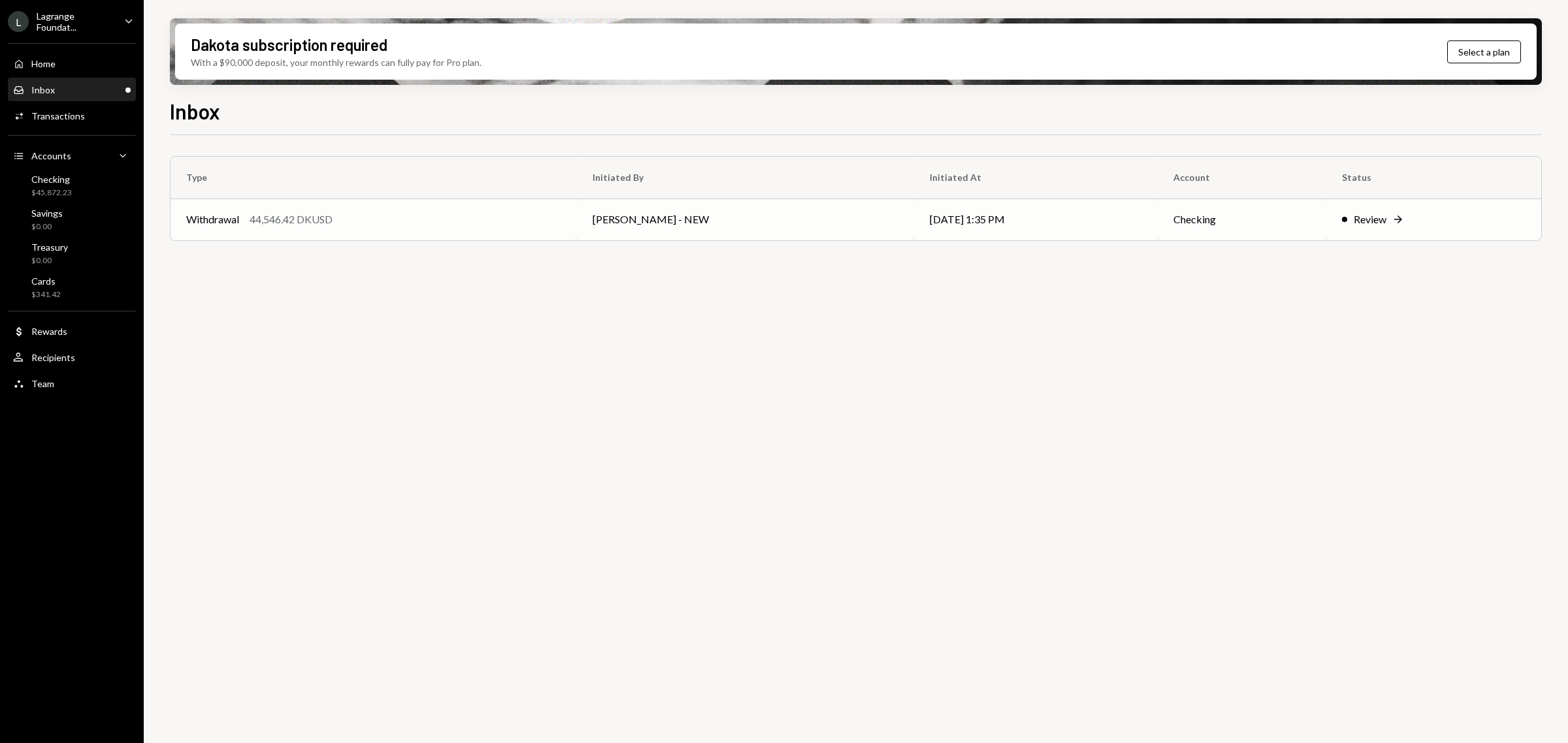
click at [347, 223] on div "Withdrawal 44,546.42 DKUSD" at bounding box center [374, 219] width 375 height 15
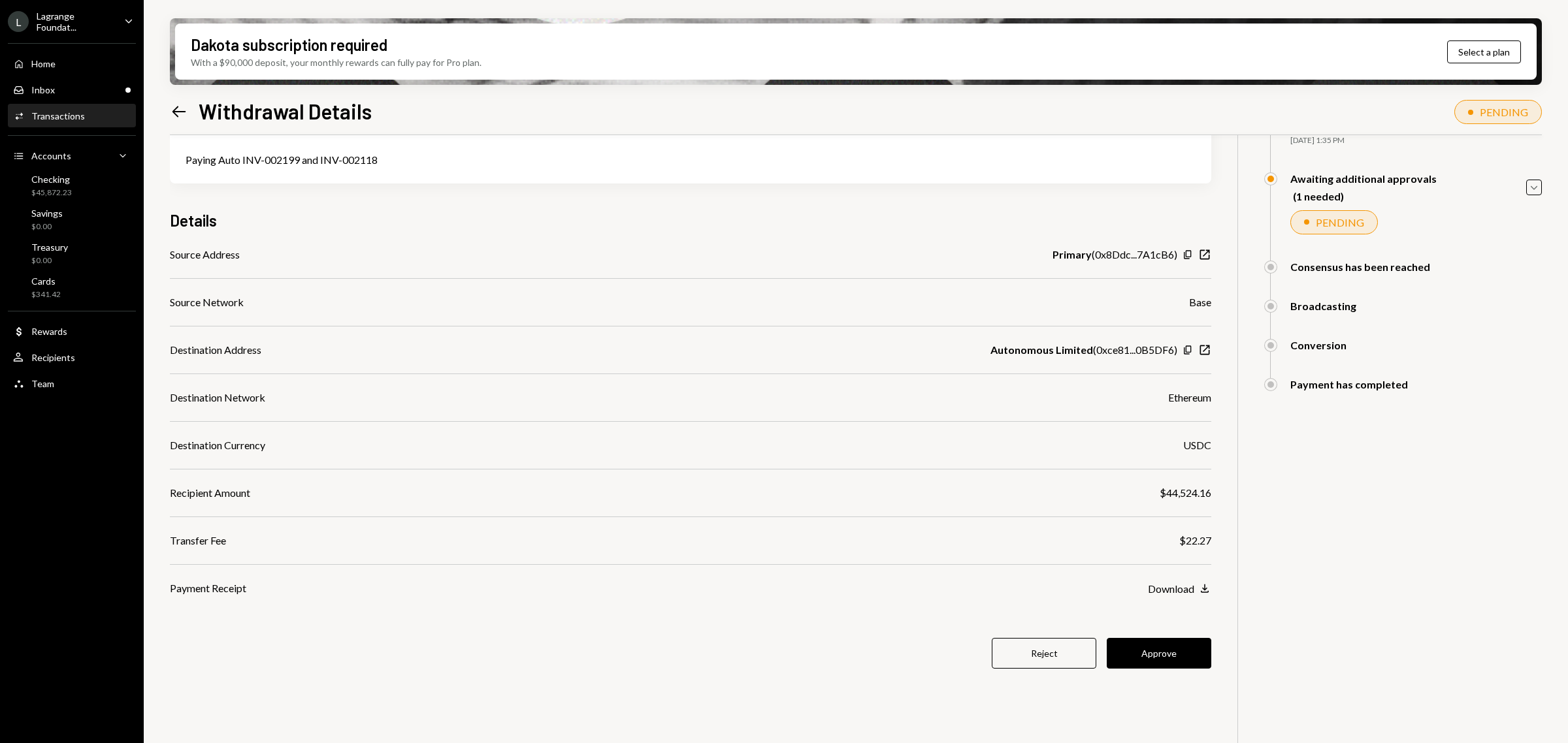
scroll to position [105, 0]
click at [1190, 655] on button "Approve" at bounding box center [1158, 651] width 105 height 31
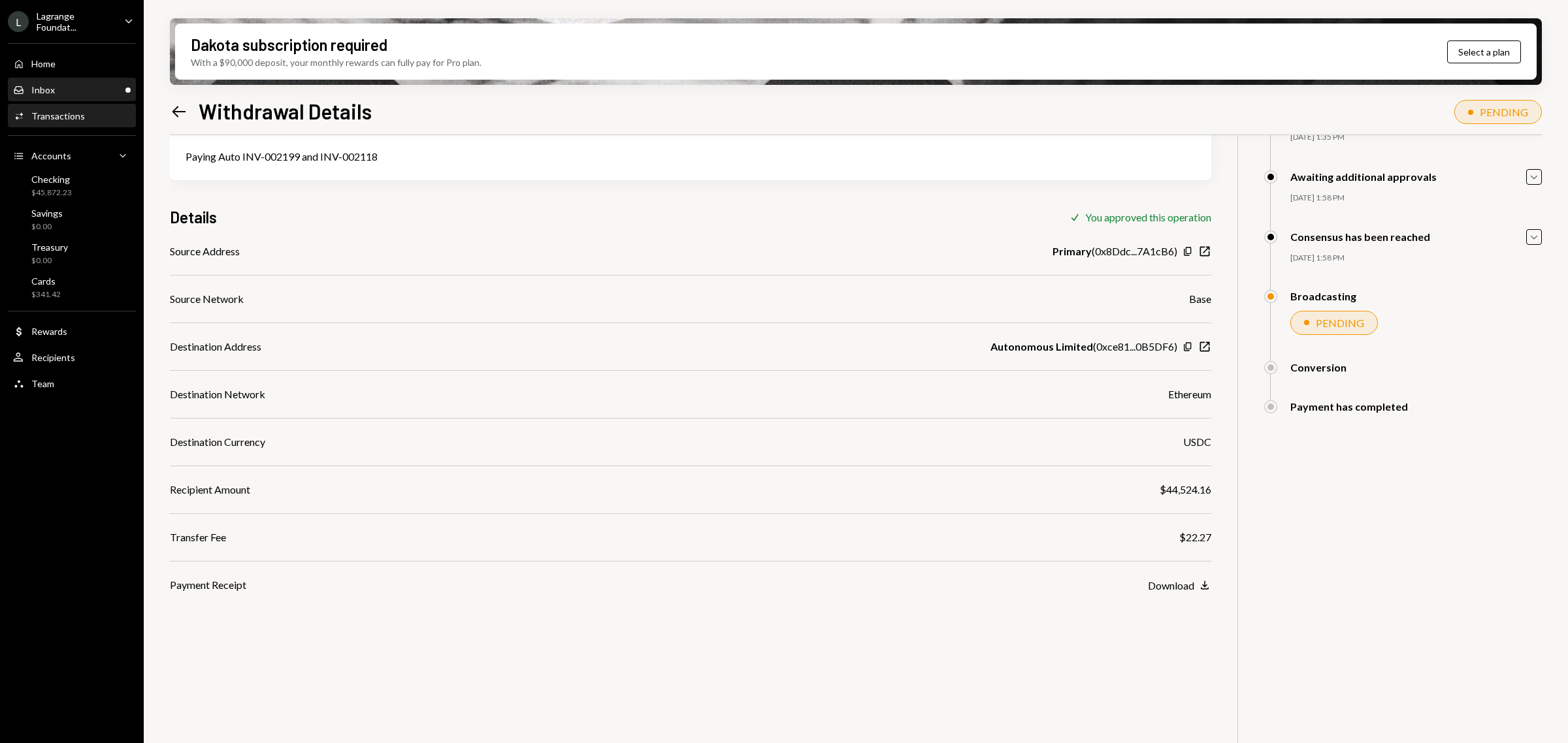
click at [66, 91] on div "Inbox Inbox" at bounding box center [72, 90] width 117 height 12
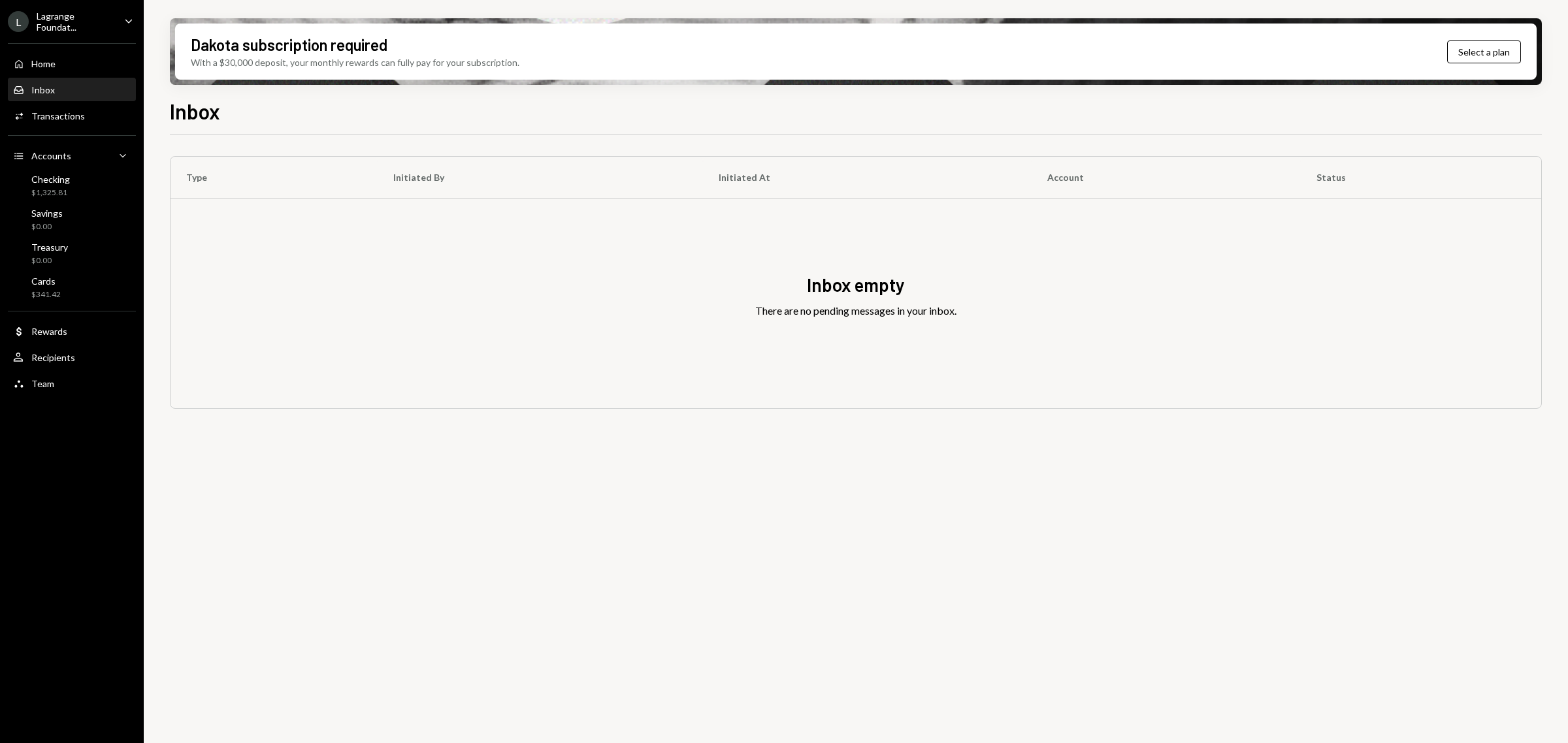
click at [839, 537] on div "Type Initiated By Initiated At Account Status Inbox empty There are no pending …" at bounding box center [856, 447] width 1372 height 623
